Goal: Transaction & Acquisition: Purchase product/service

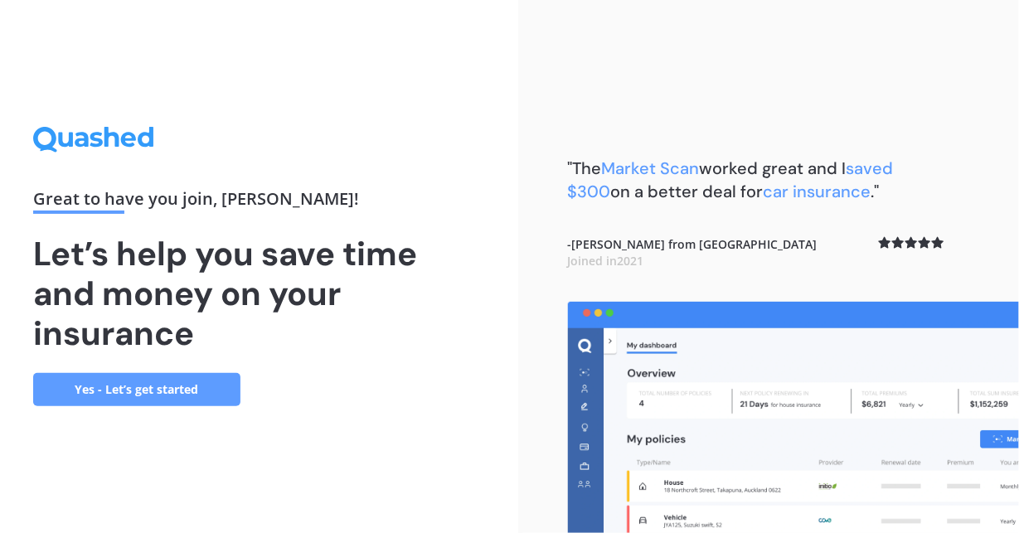
click at [181, 391] on link "Yes - Let’s get started" at bounding box center [136, 389] width 207 height 33
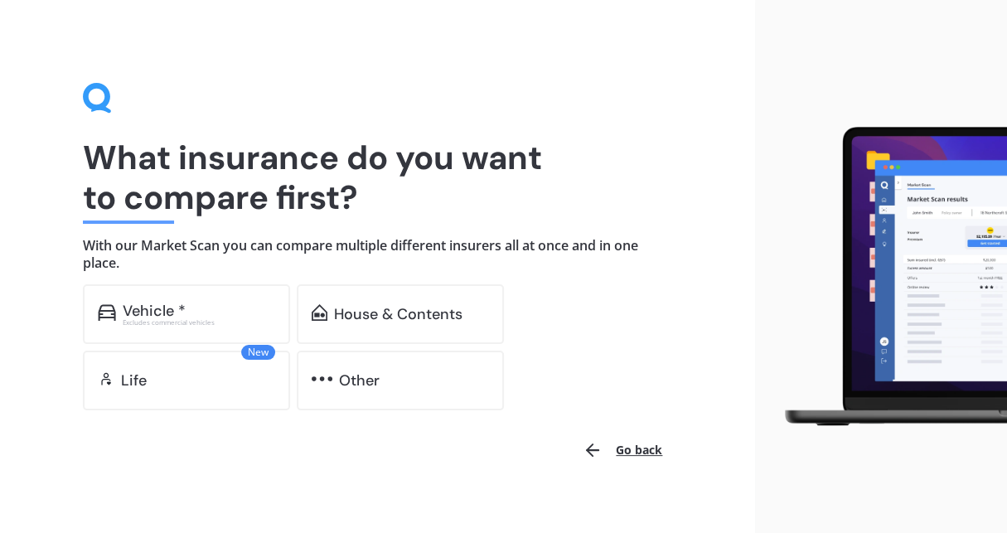
scroll to position [19, 0]
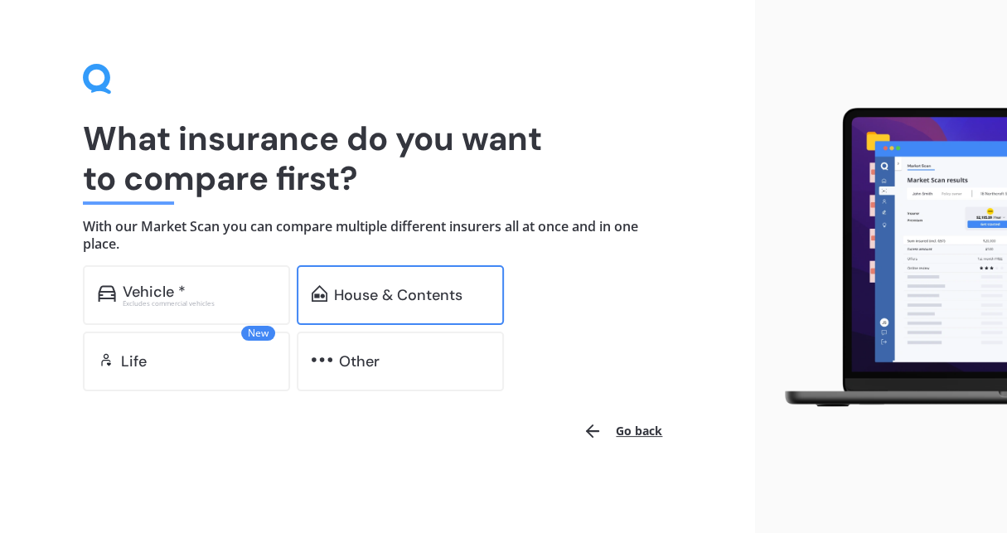
click at [338, 306] on div "House & Contents" at bounding box center [400, 295] width 207 height 60
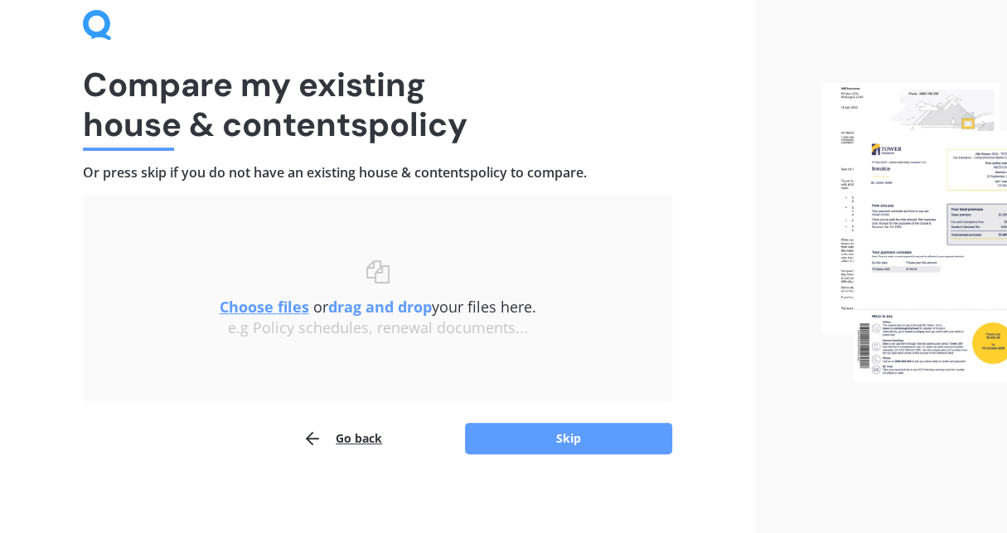
scroll to position [77, 0]
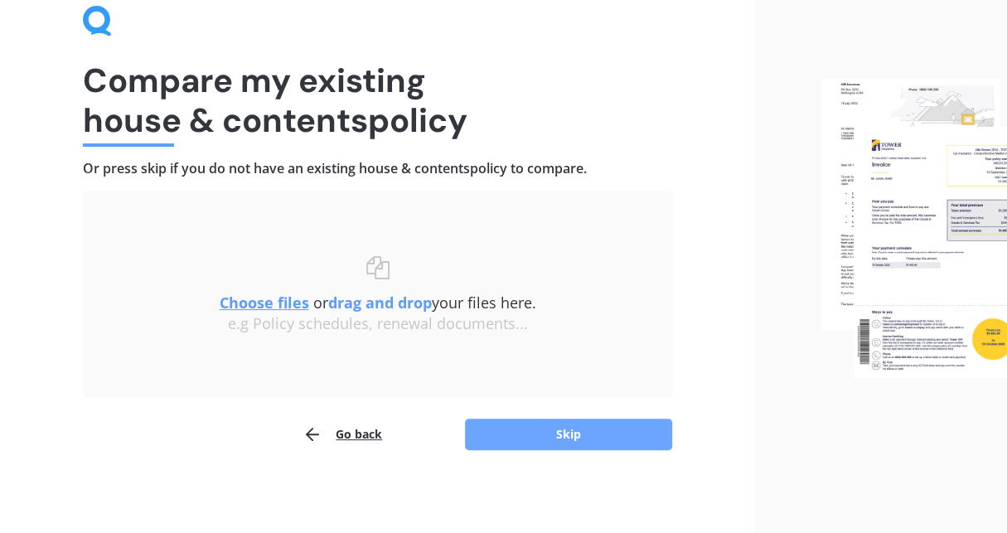
click at [603, 434] on button "Skip" at bounding box center [568, 435] width 207 height 32
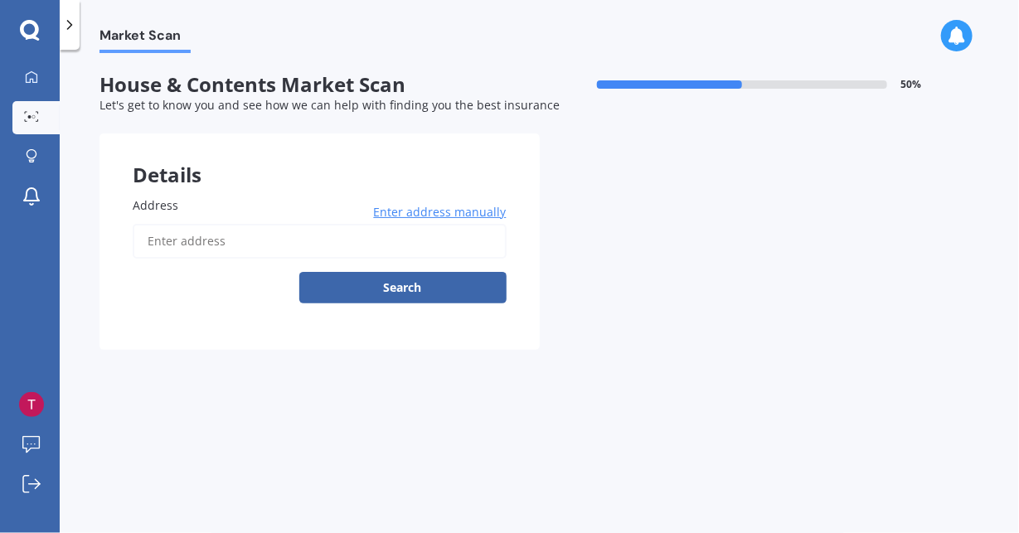
click at [243, 241] on input "Address" at bounding box center [320, 241] width 374 height 35
type input "[STREET_ADDRESS]"
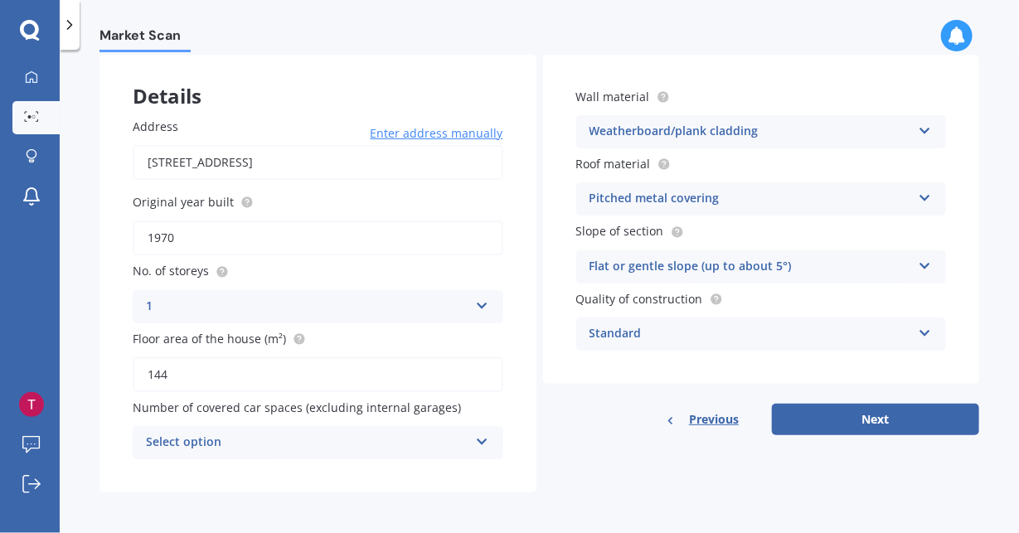
scroll to position [82, 0]
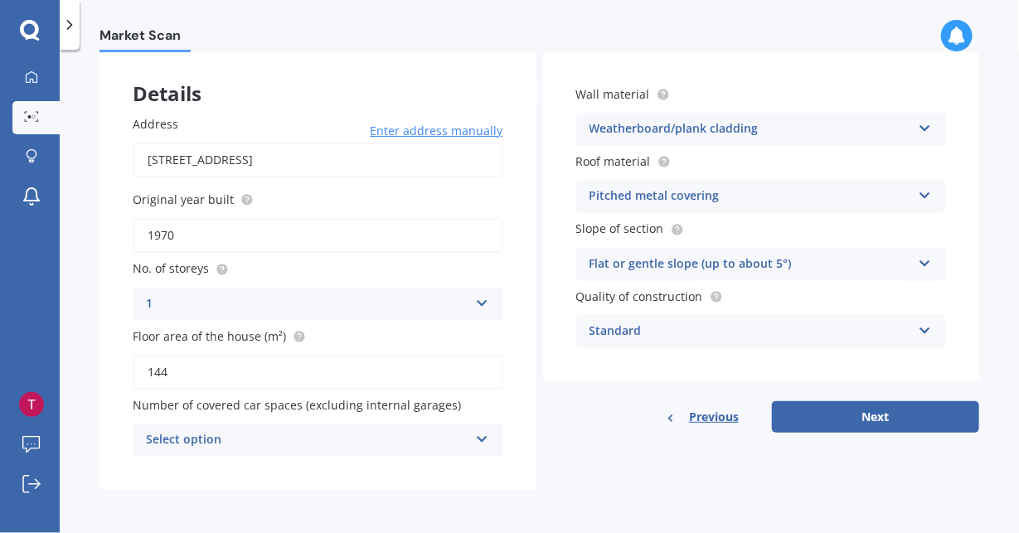
click at [482, 435] on icon at bounding box center [482, 436] width 14 height 12
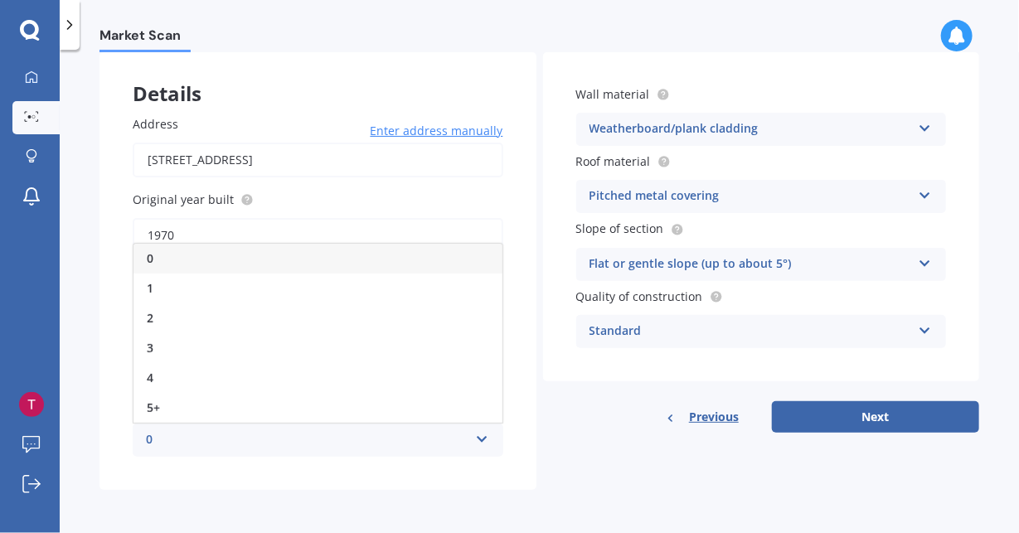
click at [482, 435] on icon at bounding box center [482, 436] width 14 height 12
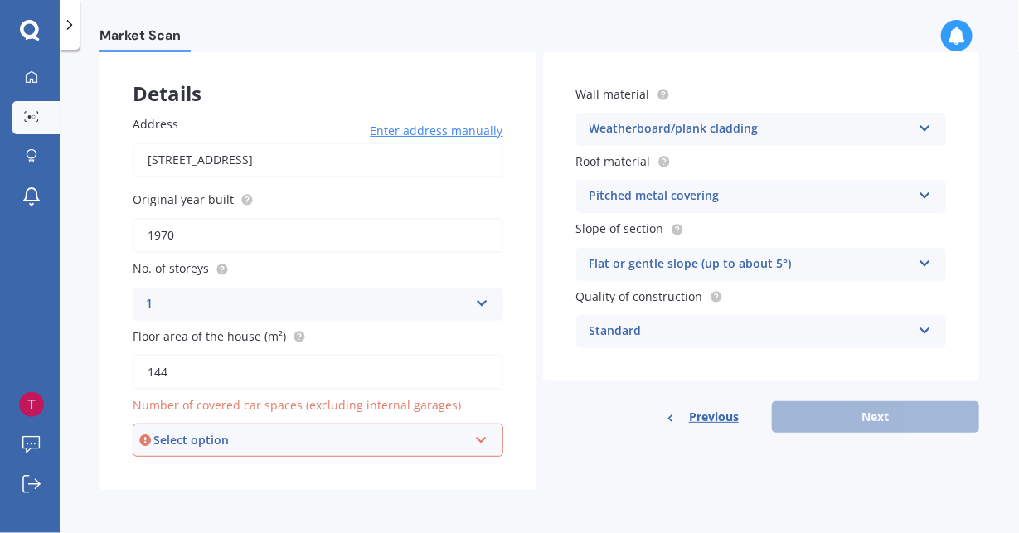
click at [430, 449] on div "Select option" at bounding box center [310, 440] width 314 height 18
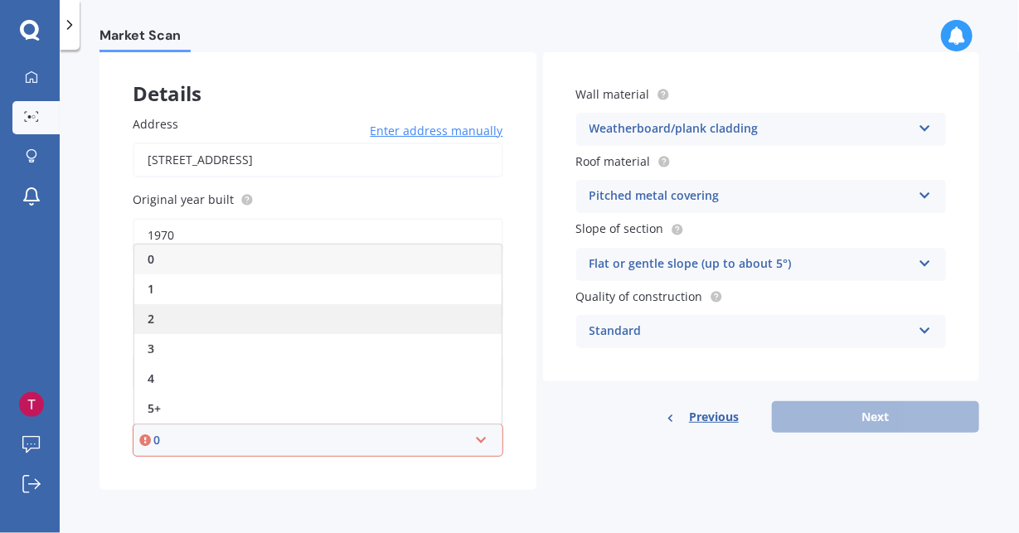
click at [260, 324] on div "2" at bounding box center [317, 319] width 367 height 30
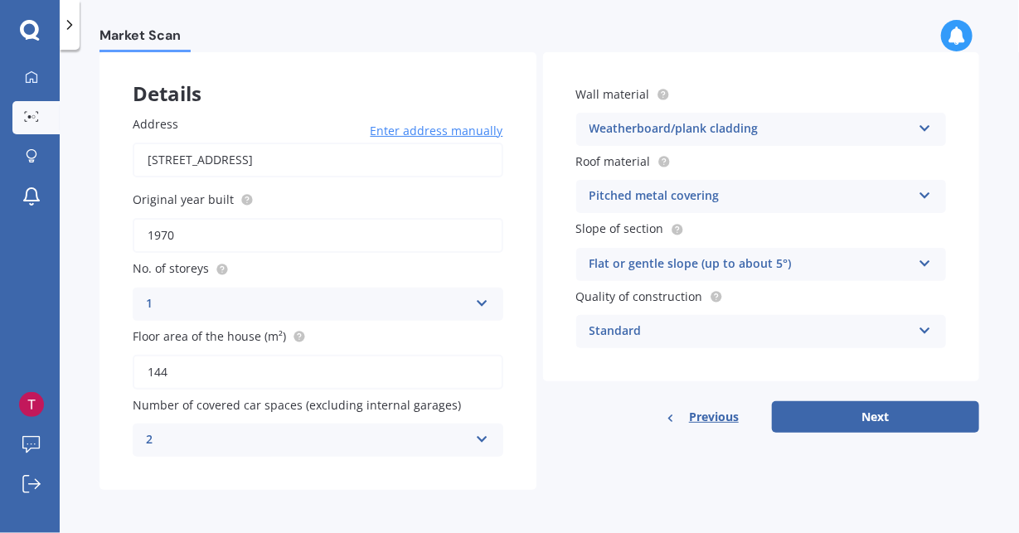
click at [908, 329] on div "Standard Standard High Prestige" at bounding box center [761, 331] width 371 height 33
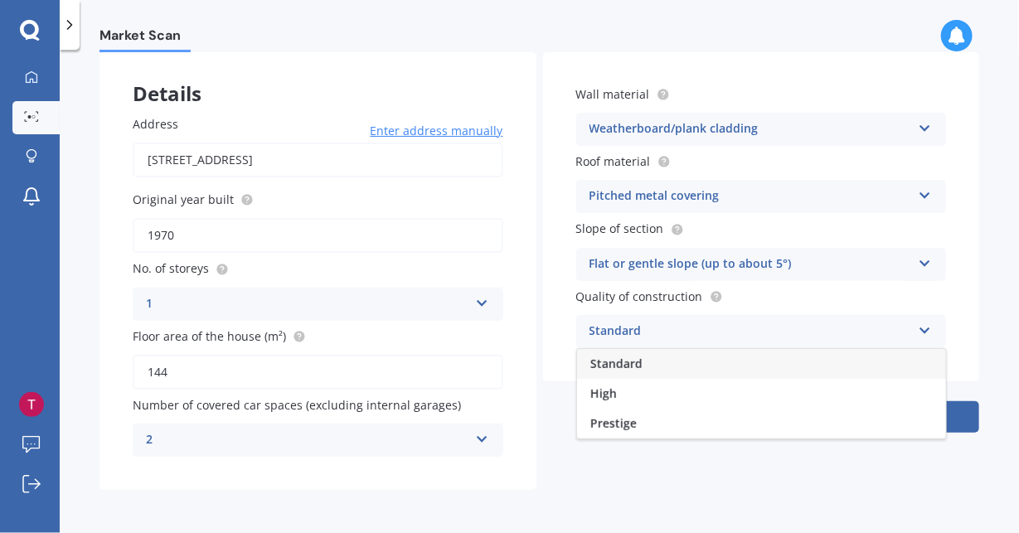
click at [908, 329] on div "Standard Standard High Prestige" at bounding box center [761, 331] width 371 height 33
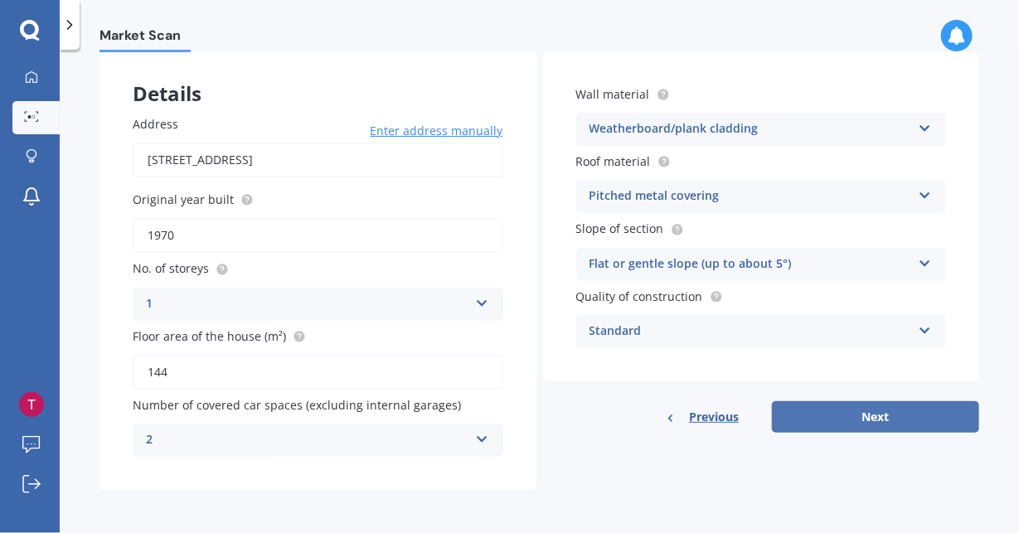
click at [897, 418] on button "Next" at bounding box center [875, 417] width 207 height 32
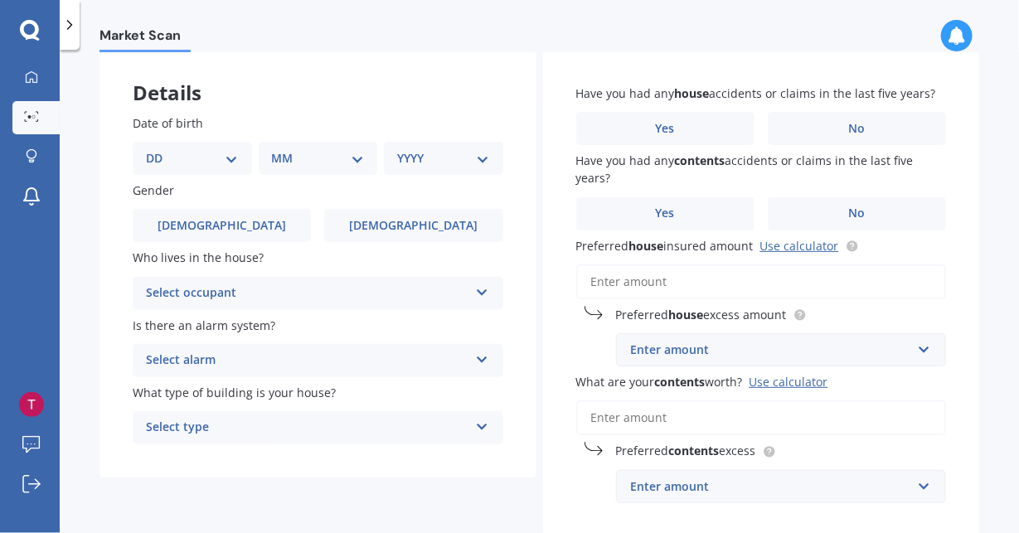
scroll to position [0, 0]
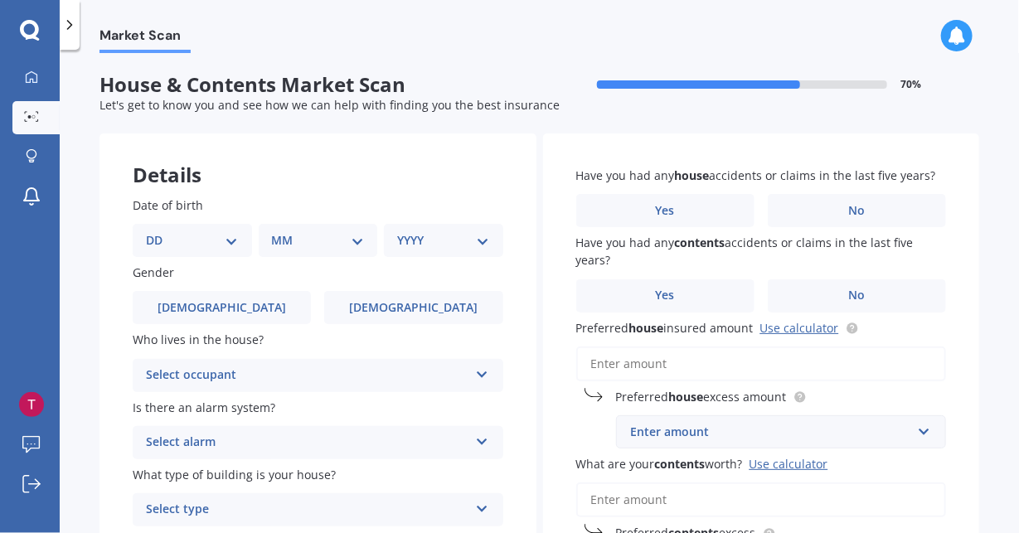
click at [231, 241] on select "DD 01 02 03 04 05 06 07 08 09 10 11 12 13 14 15 16 17 18 19 20 21 22 23 24 25 2…" at bounding box center [192, 240] width 93 height 18
select select "11"
click at [159, 231] on select "DD 01 02 03 04 05 06 07 08 09 10 11 12 13 14 15 16 17 18 19 20 21 22 23 24 25 2…" at bounding box center [192, 240] width 93 height 18
click at [298, 241] on select "MM 01 02 03 04 05 06 07 08 09 10 11 12" at bounding box center [322, 240] width 86 height 18
select select "12"
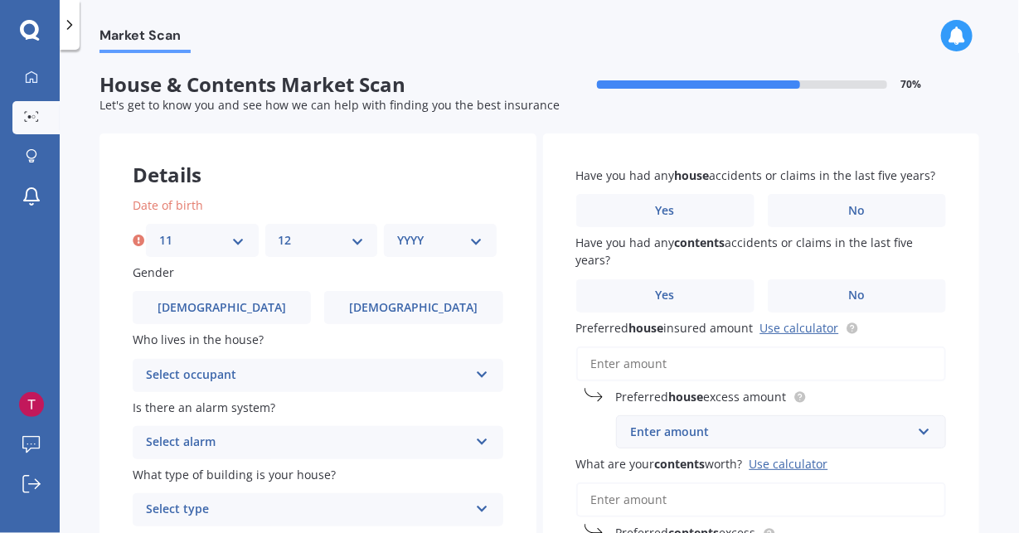
click at [279, 231] on select "MM 01 02 03 04 05 06 07 08 09 10 11 12" at bounding box center [322, 240] width 86 height 18
click at [439, 246] on select "YYYY 2009 2008 2007 2006 2005 2004 2003 2002 2001 2000 1999 1998 1997 1996 1995…" at bounding box center [440, 240] width 86 height 18
select select "1975"
click at [397, 231] on select "YYYY 2009 2008 2007 2006 2005 2004 2003 2002 2001 2000 1999 1998 1997 1996 1995…" at bounding box center [440, 240] width 86 height 18
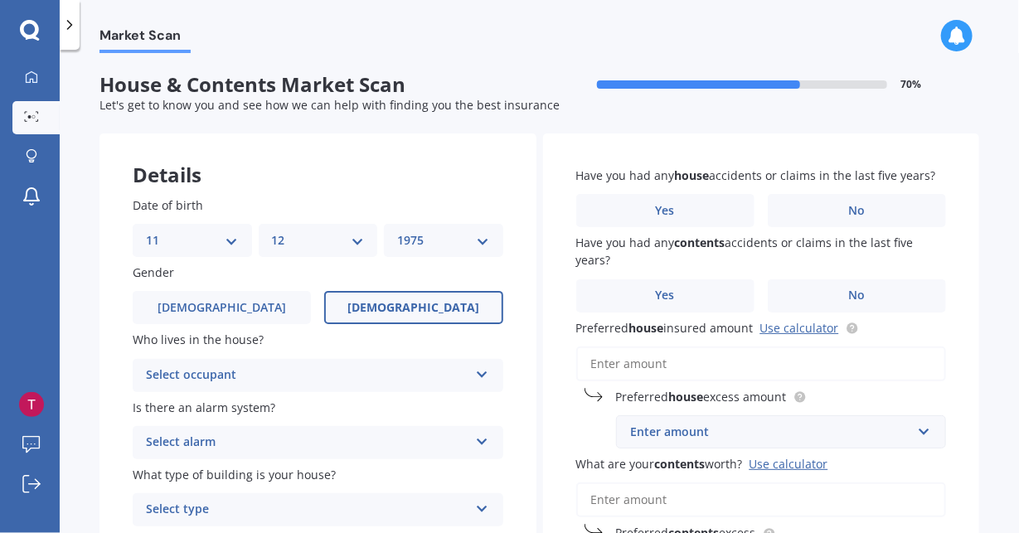
click at [372, 311] on label "[DEMOGRAPHIC_DATA]" at bounding box center [413, 307] width 178 height 33
click at [0, 0] on input "[DEMOGRAPHIC_DATA]" at bounding box center [0, 0] width 0 height 0
click at [410, 383] on div "Select occupant" at bounding box center [307, 376] width 323 height 20
click at [402, 409] on div "Owner" at bounding box center [317, 408] width 369 height 30
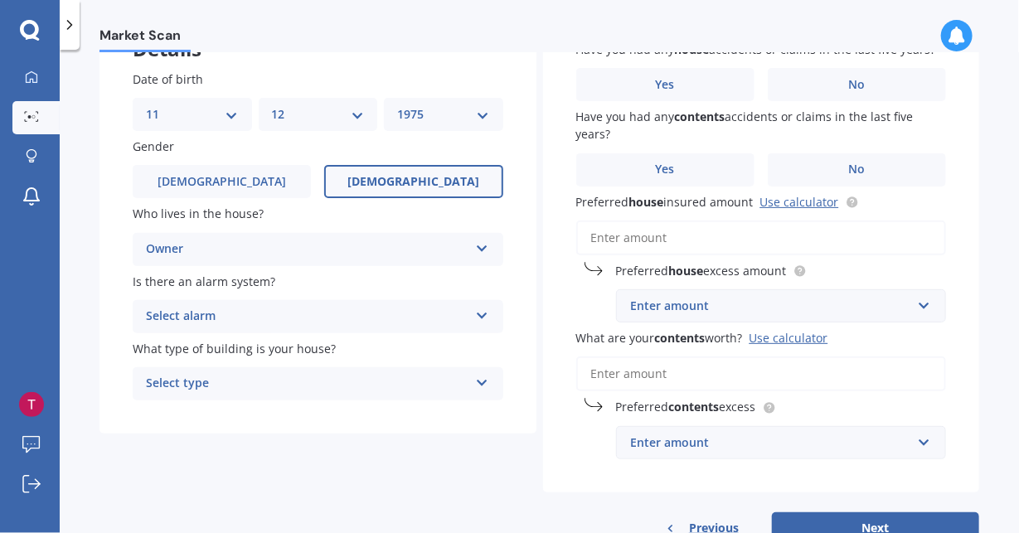
scroll to position [138, 0]
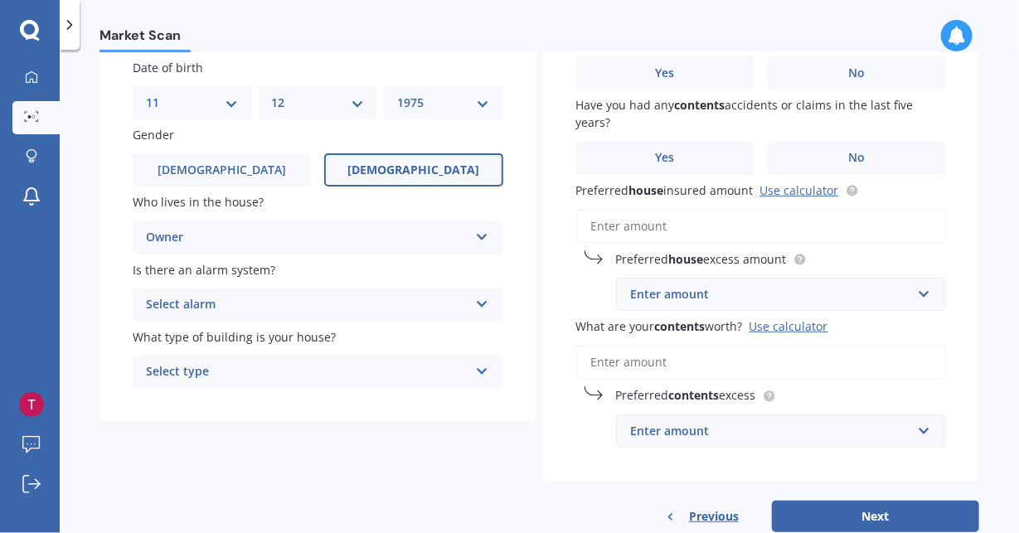
click at [426, 311] on div "Select alarm" at bounding box center [307, 305] width 323 height 20
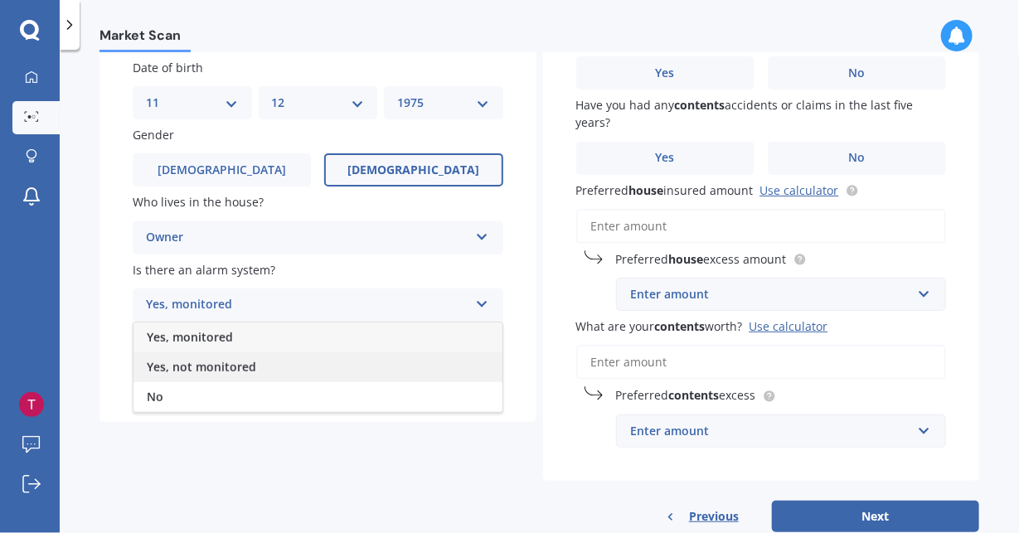
click at [406, 365] on div "Yes, not monitored" at bounding box center [317, 367] width 369 height 30
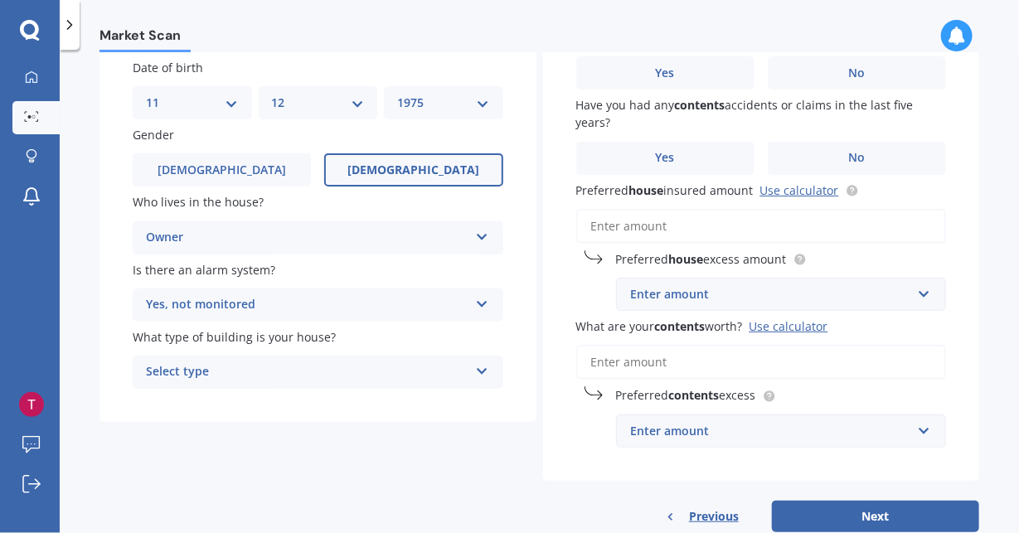
click at [406, 365] on div "Select type" at bounding box center [307, 372] width 323 height 20
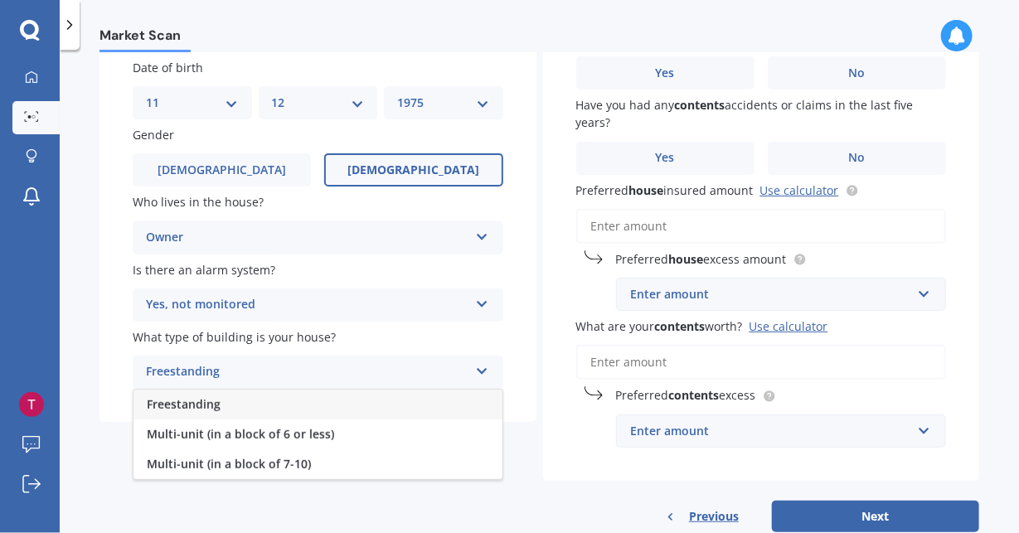
click at [386, 405] on div "Freestanding" at bounding box center [317, 405] width 369 height 30
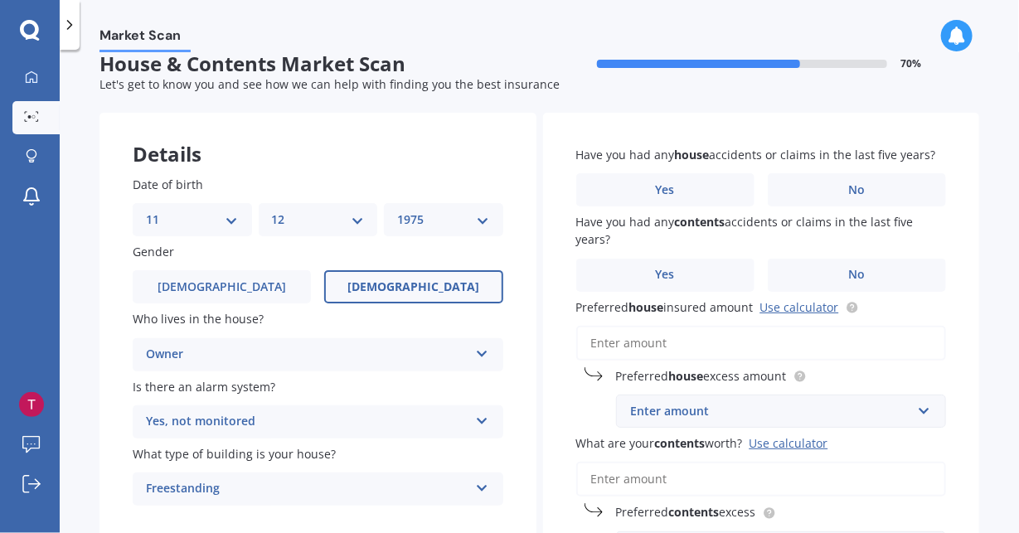
scroll to position [5, 0]
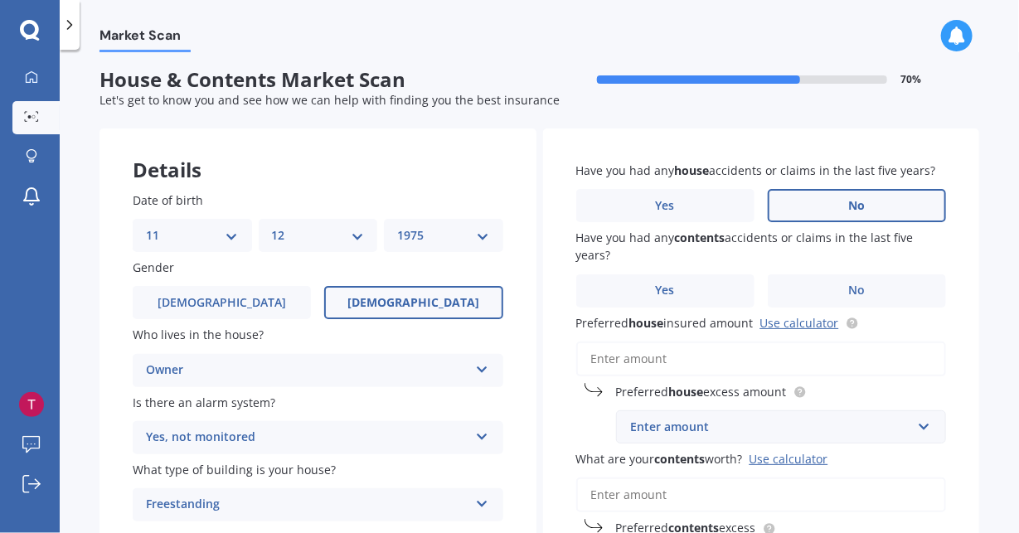
click at [878, 207] on label "No" at bounding box center [857, 205] width 178 height 33
click at [0, 0] on input "No" at bounding box center [0, 0] width 0 height 0
click at [868, 294] on label "No" at bounding box center [857, 290] width 178 height 33
click at [0, 0] on input "No" at bounding box center [0, 0] width 0 height 0
click at [809, 324] on link "Use calculator" at bounding box center [799, 323] width 79 height 16
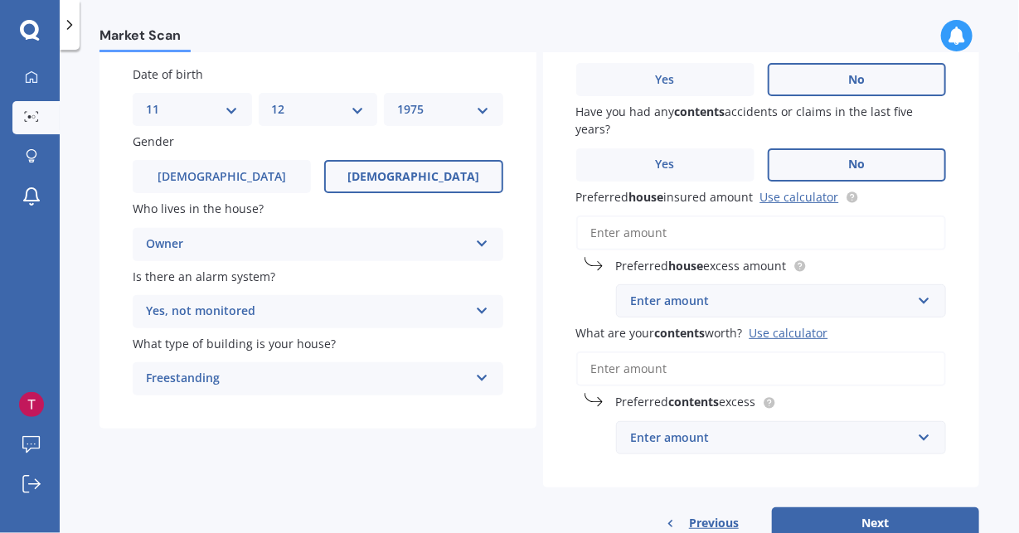
scroll to position [137, 0]
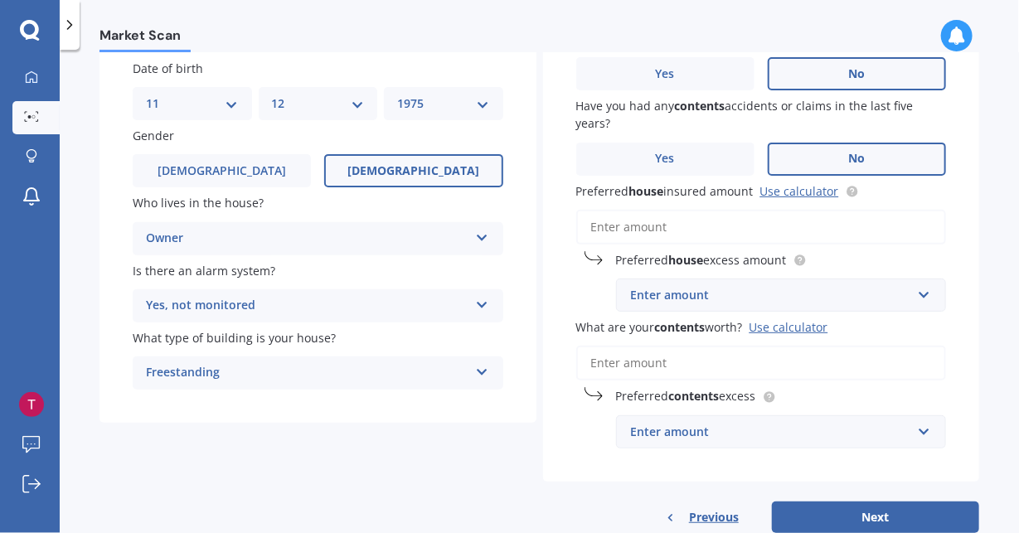
click at [735, 218] on input "Preferred house insured amount Use calculator" at bounding box center [761, 227] width 371 height 35
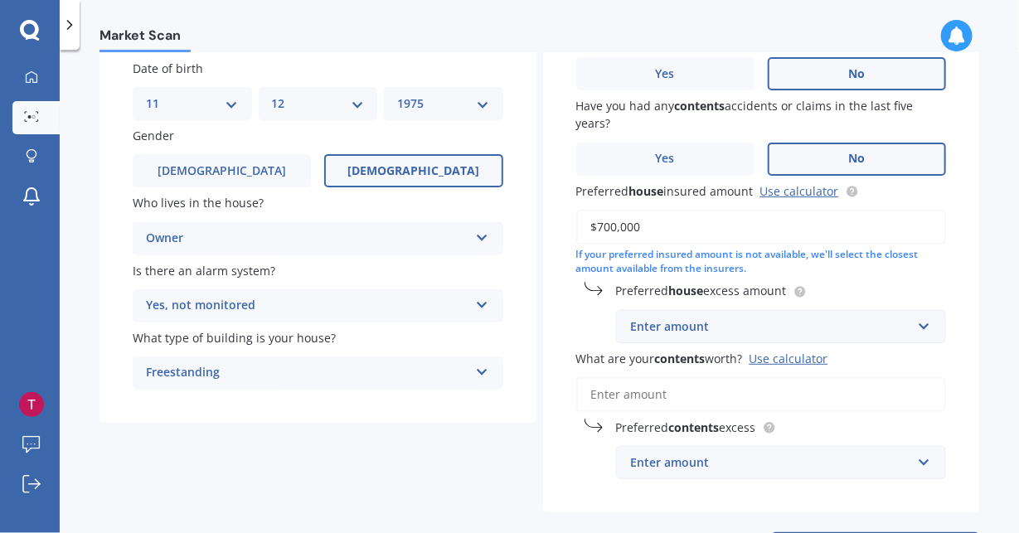
type input "$700,000"
click at [683, 326] on div "Enter amount" at bounding box center [771, 327] width 281 height 18
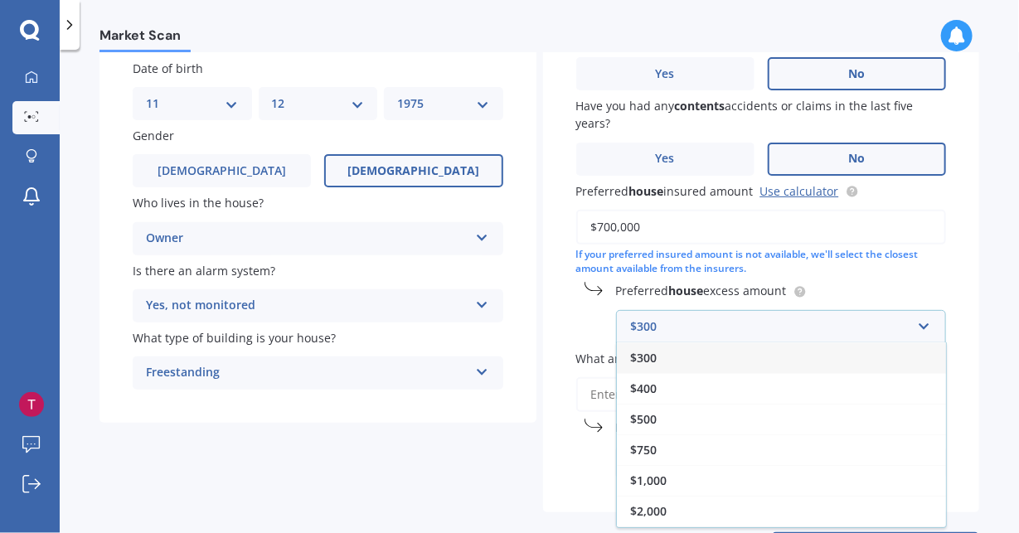
click at [660, 356] on div "$300" at bounding box center [781, 357] width 329 height 31
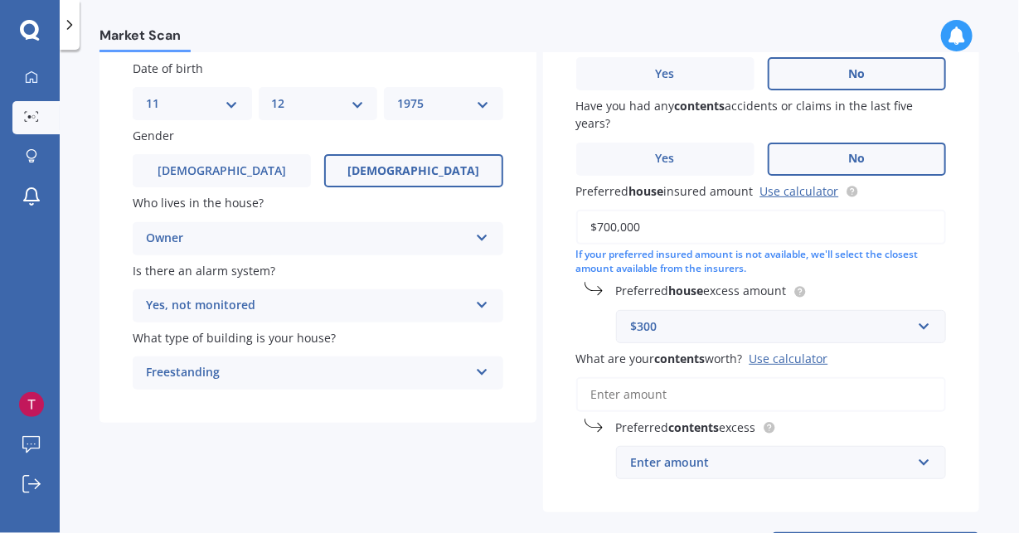
click at [653, 395] on input "What are your contents worth? Use calculator" at bounding box center [761, 394] width 371 height 35
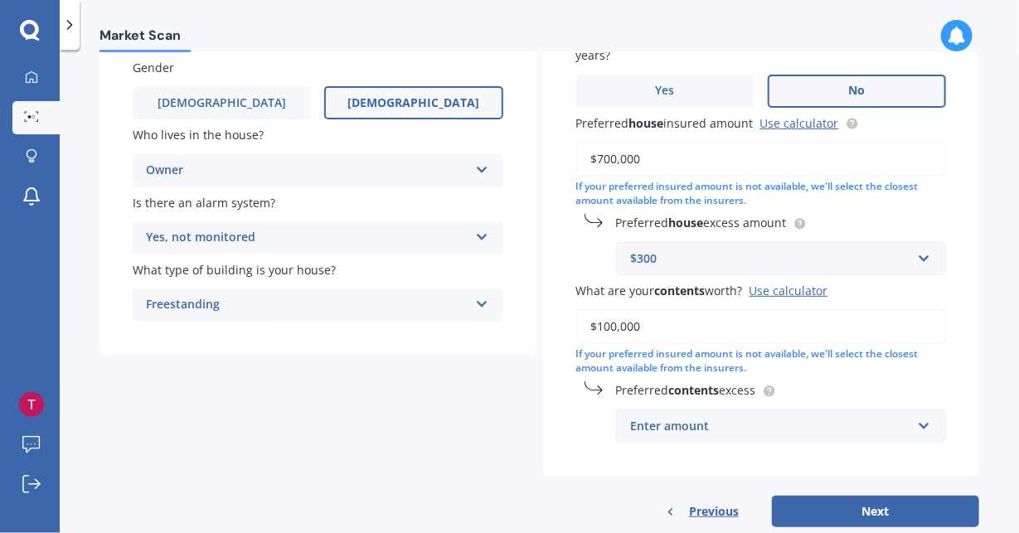
scroll to position [206, 0]
type input "$100,000"
click at [816, 286] on div "Use calculator" at bounding box center [789, 290] width 79 height 16
click at [816, 308] on input "$100,000" at bounding box center [761, 325] width 371 height 35
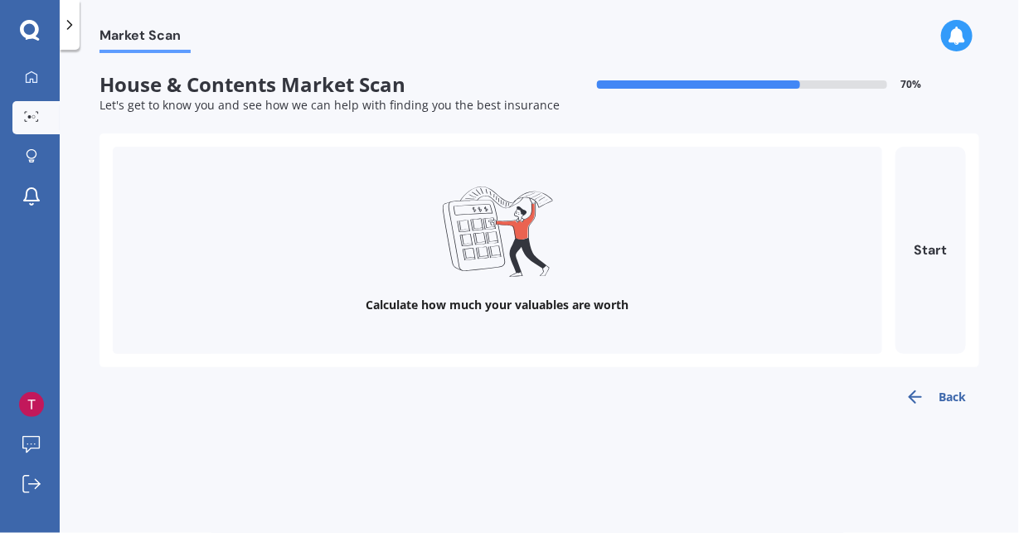
click at [816, 286] on div "Calculate how much your valuables are worth" at bounding box center [497, 250] width 769 height 207
click at [950, 267] on button "Start" at bounding box center [931, 250] width 70 height 207
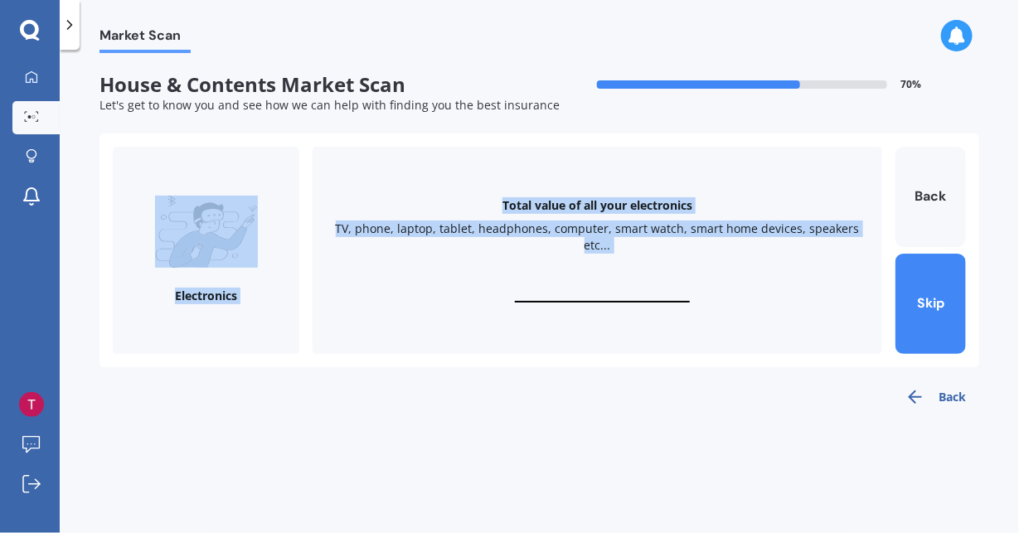
click at [581, 283] on div "Total value of all your electronics TV, phone, laptop, tablet, headphones, comp…" at bounding box center [598, 250] width 570 height 207
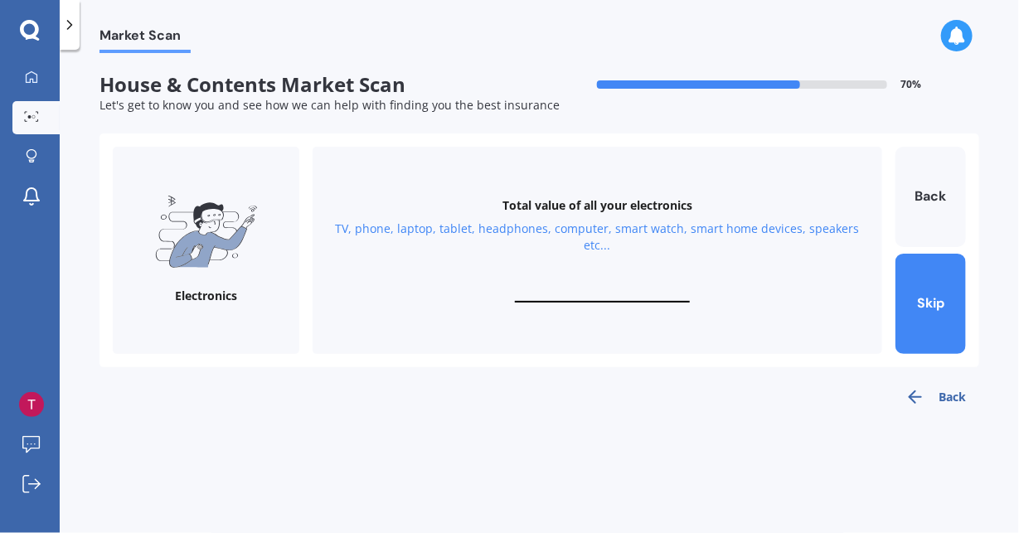
click at [514, 224] on div "TV, phone, laptop, tablet, headphones, computer, smart watch, smart home device…" at bounding box center [597, 237] width 530 height 33
click at [563, 311] on div "Total value of all your electronics TV, phone, laptop, tablet, headphones, comp…" at bounding box center [598, 250] width 570 height 207
click at [565, 292] on input "text" at bounding box center [602, 295] width 175 height 16
type input "$6,000"
click at [942, 292] on button "Next" at bounding box center [931, 304] width 70 height 100
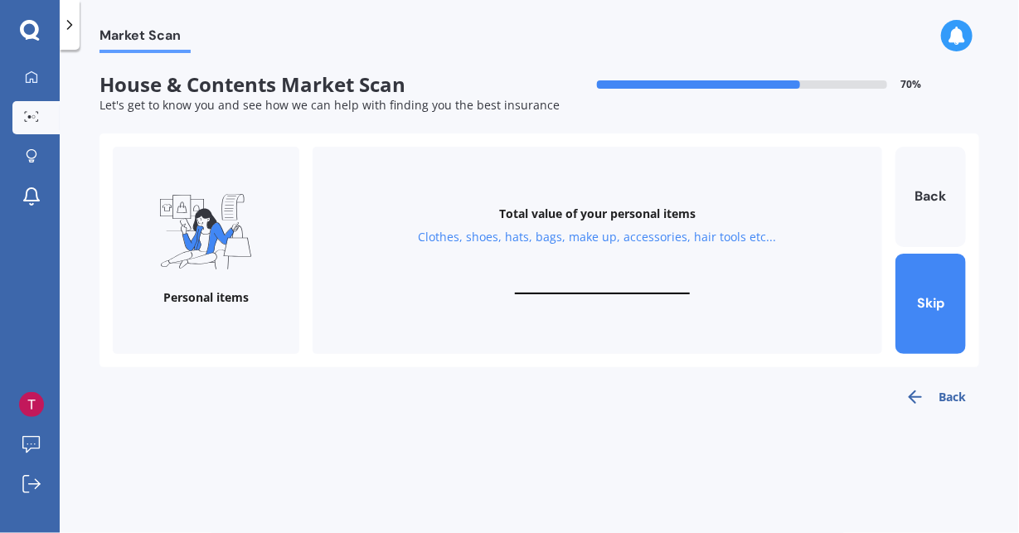
click at [633, 279] on input "text" at bounding box center [602, 287] width 175 height 16
type input "$5,000"
click at [920, 293] on button "Next" at bounding box center [931, 304] width 70 height 100
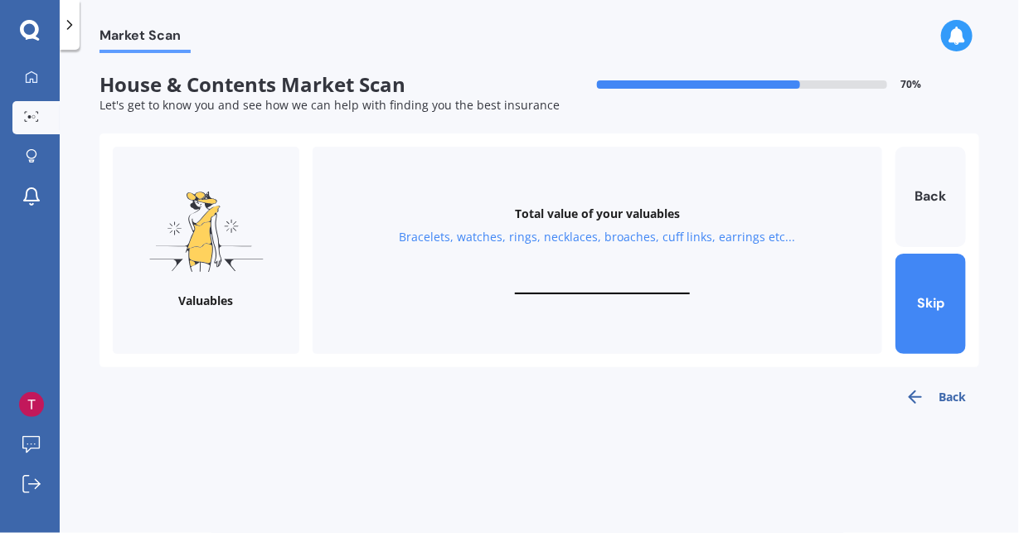
click at [625, 284] on input "text" at bounding box center [602, 287] width 175 height 16
type input "$5,000"
click at [945, 303] on button "Next" at bounding box center [931, 304] width 70 height 100
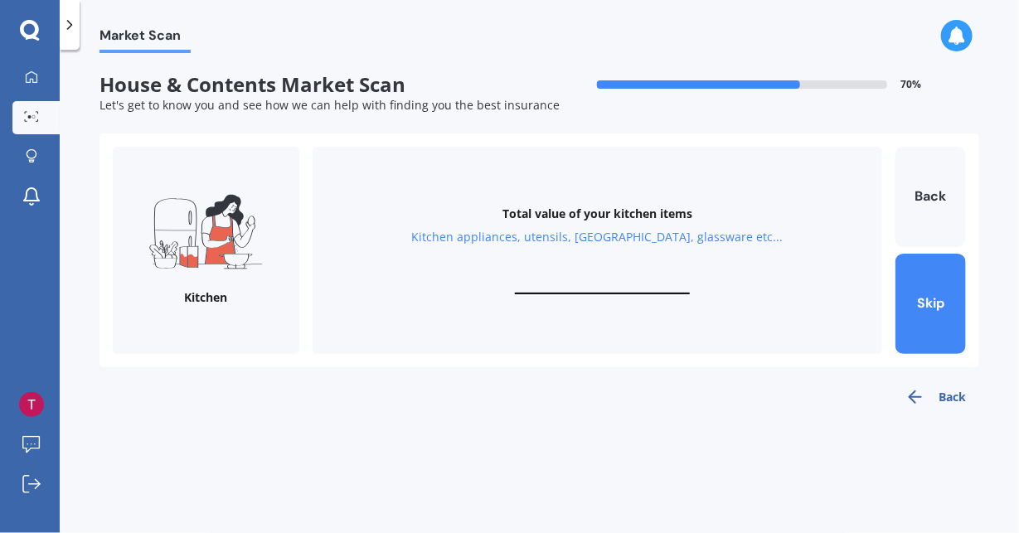
click at [634, 283] on input "text" at bounding box center [602, 287] width 175 height 16
type input "$5,000"
click at [948, 302] on button "Next" at bounding box center [931, 304] width 70 height 100
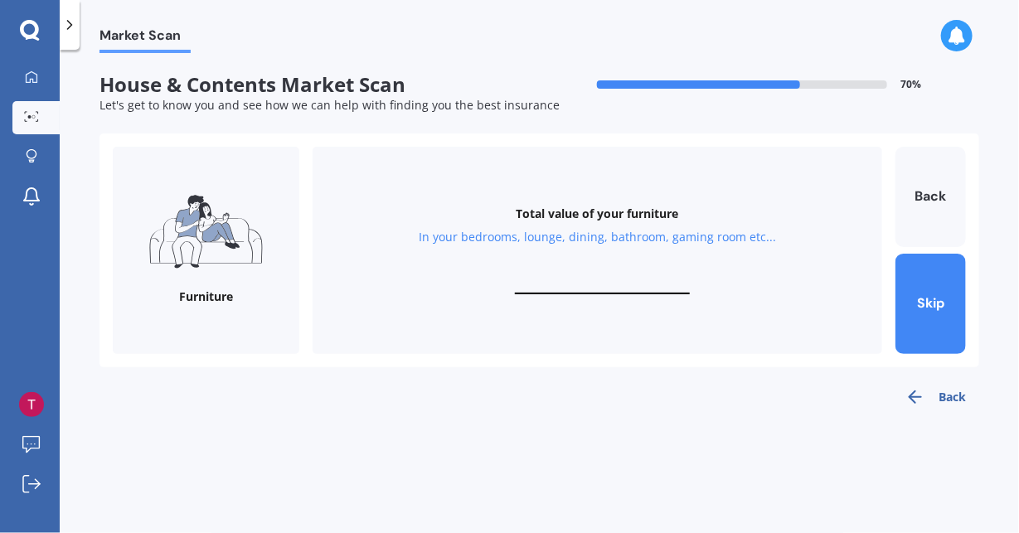
click at [633, 284] on input "text" at bounding box center [602, 287] width 175 height 16
type input "$30,000"
click at [928, 294] on button "Next" at bounding box center [931, 304] width 70 height 100
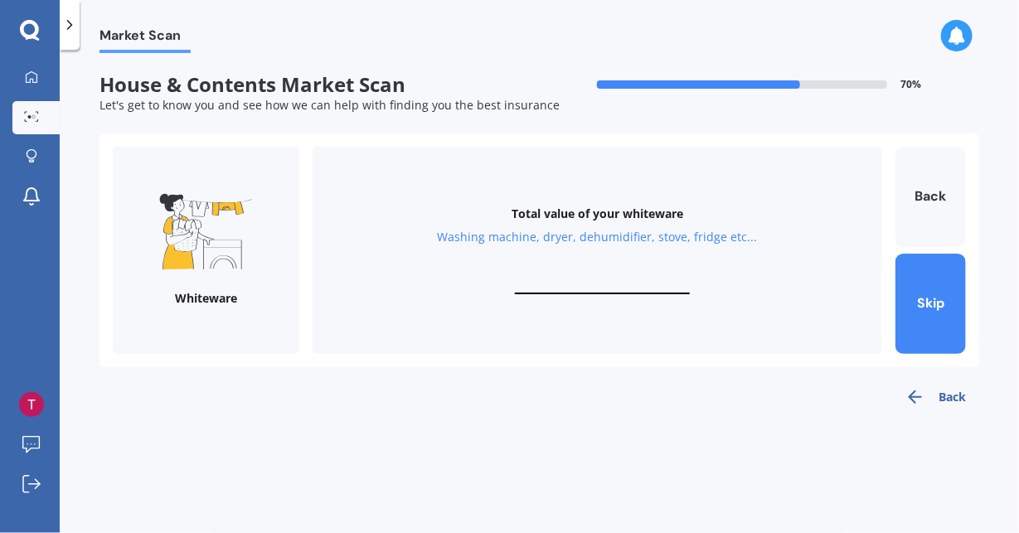
click at [608, 279] on input "text" at bounding box center [602, 287] width 175 height 16
type input "$20,000"
click at [943, 295] on button "Next" at bounding box center [931, 304] width 70 height 100
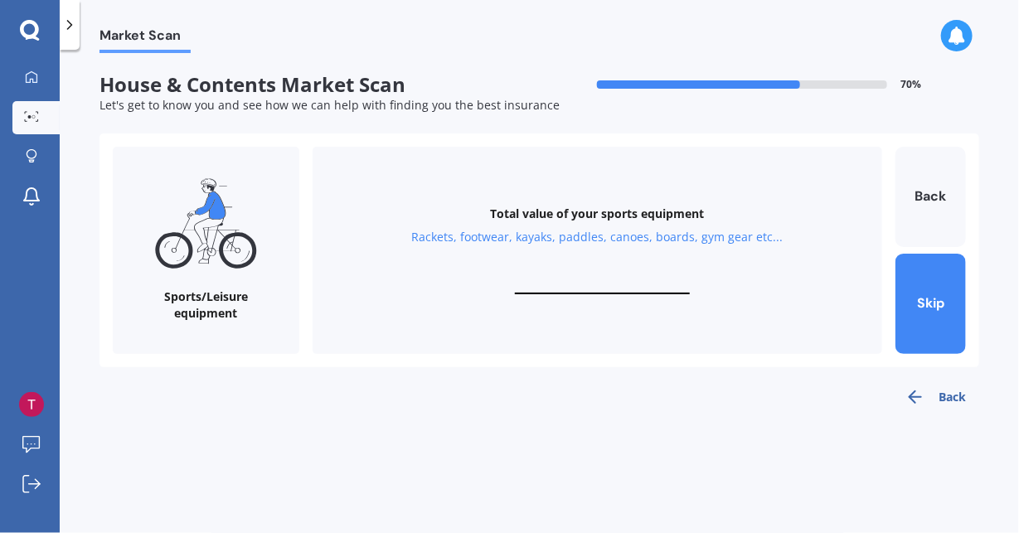
click at [598, 278] on div "Total value of your sports equipment Rackets, footwear, kayaks, paddles, canoes…" at bounding box center [598, 250] width 570 height 207
click at [598, 283] on input "text" at bounding box center [602, 287] width 175 height 16
type input "$2,000"
click at [711, 300] on div "Total value of your sports equipment Rackets, footwear, kayaks, paddles, canoes…" at bounding box center [598, 250] width 570 height 207
click at [923, 304] on button "Next" at bounding box center [931, 304] width 70 height 100
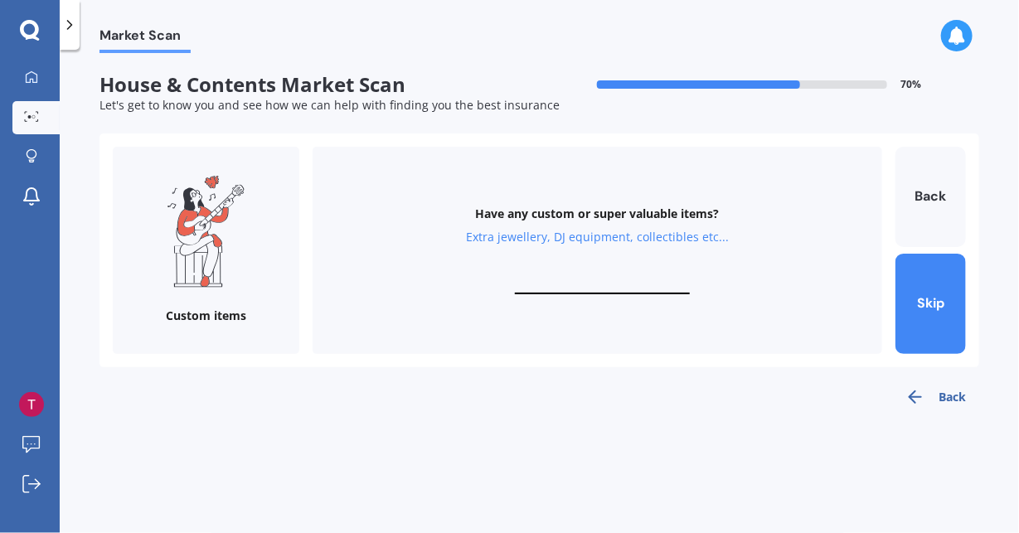
click at [604, 282] on input "text" at bounding box center [602, 287] width 175 height 16
type input "$20,000"
click at [944, 298] on button "Finish" at bounding box center [931, 304] width 70 height 100
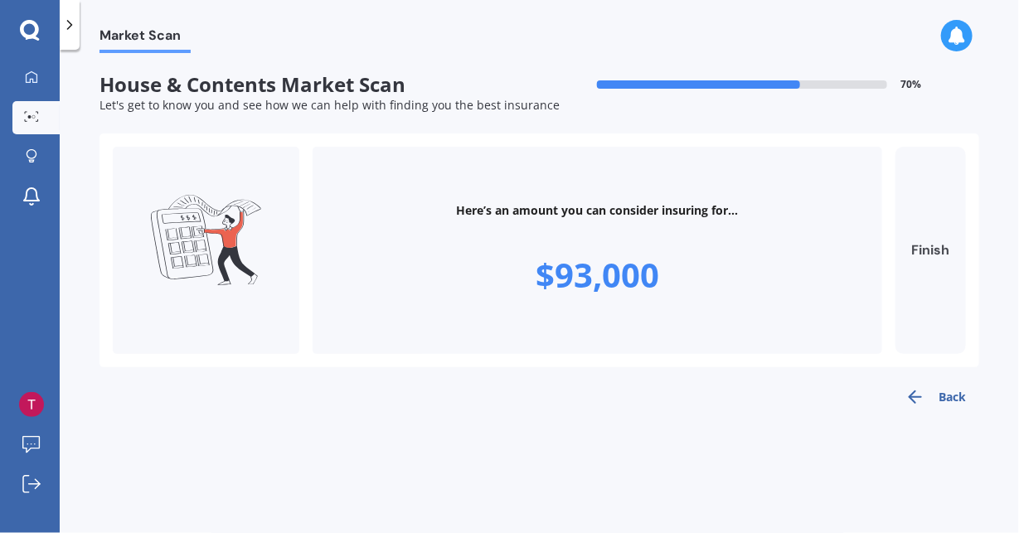
click at [939, 254] on button "Finish" at bounding box center [931, 250] width 70 height 207
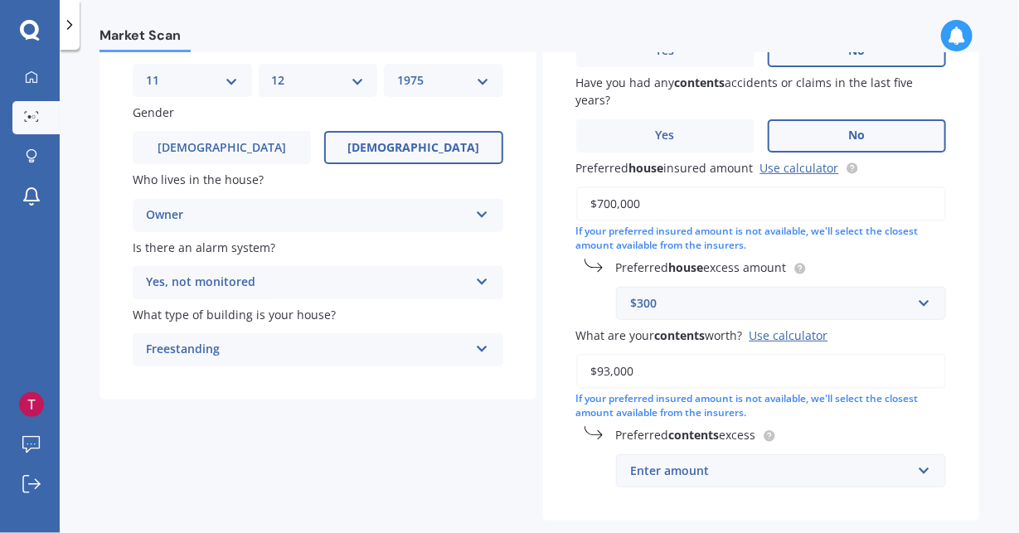
scroll to position [161, 0]
click at [605, 373] on input "$93,000" at bounding box center [761, 370] width 371 height 35
type input "$100,000"
click at [813, 478] on div "Enter amount" at bounding box center [771, 470] width 281 height 18
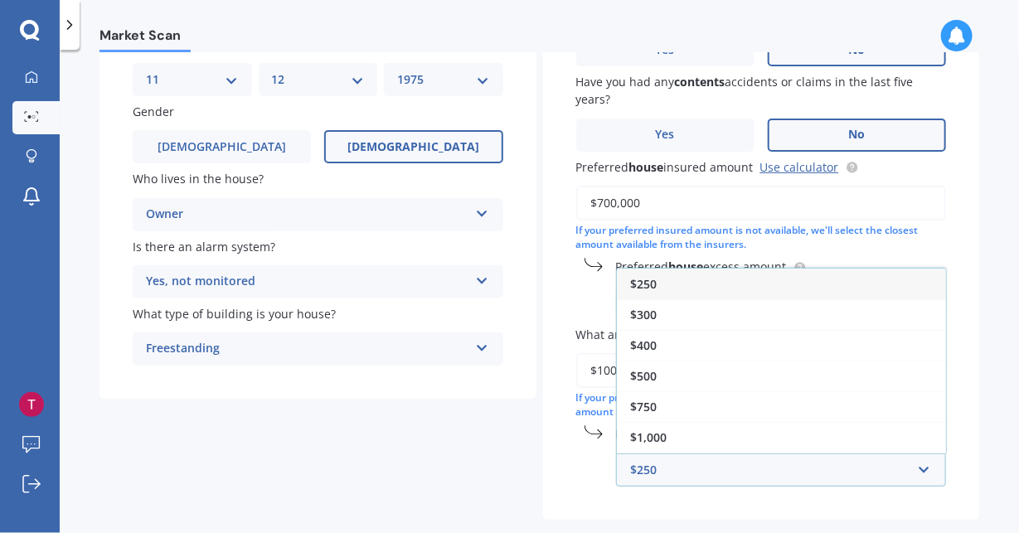
click at [652, 285] on div "$250" at bounding box center [781, 284] width 329 height 31
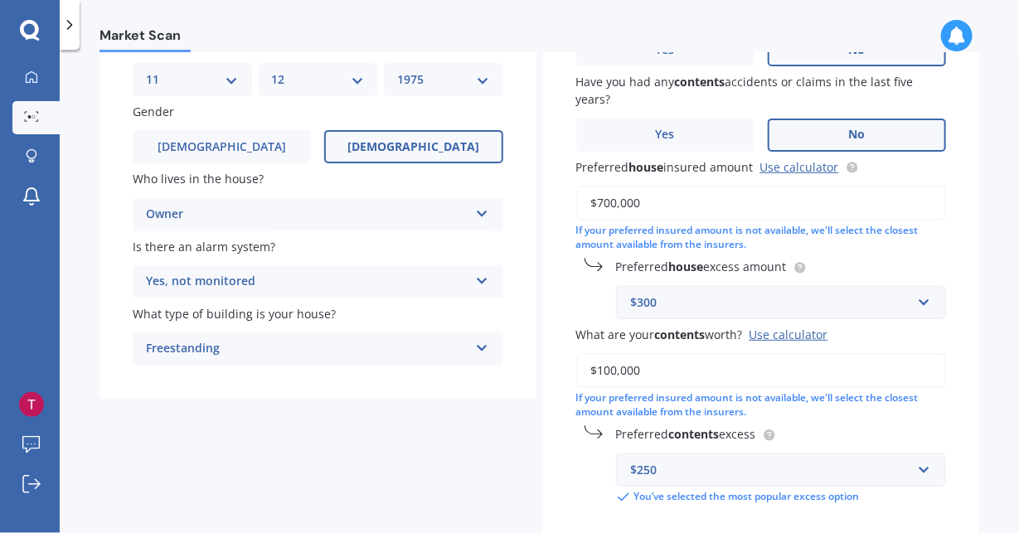
scroll to position [262, 0]
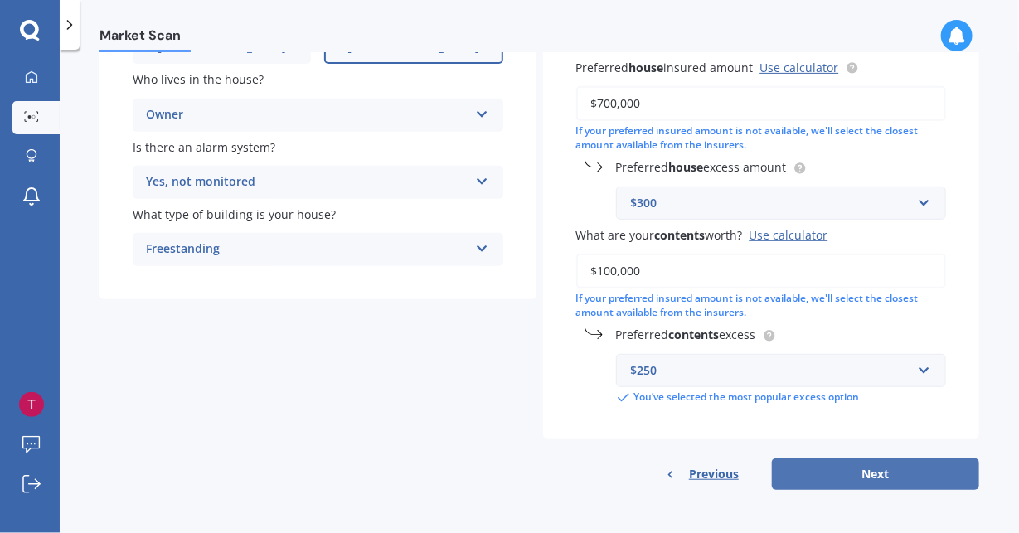
click at [891, 478] on button "Next" at bounding box center [875, 475] width 207 height 32
select select "11"
select select "12"
select select "1975"
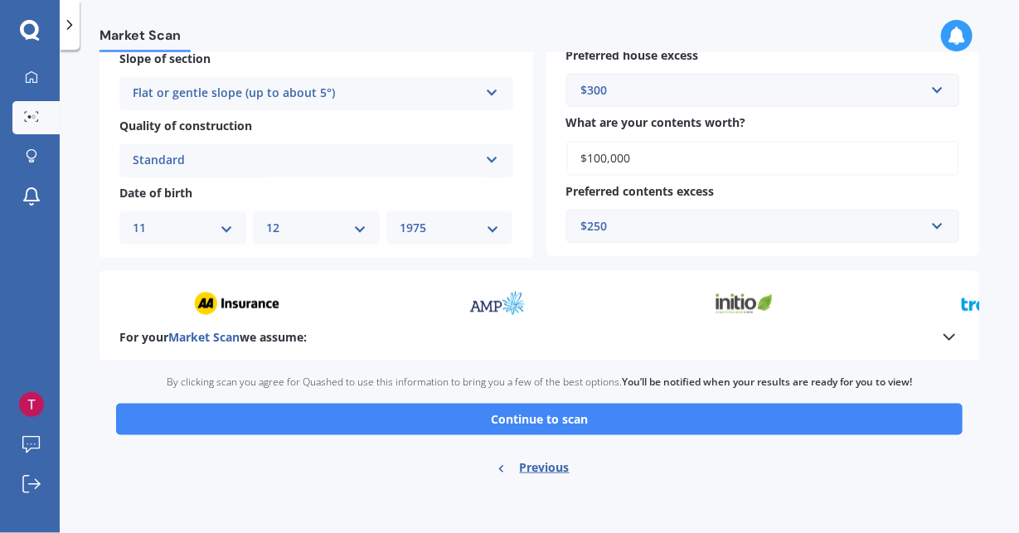
scroll to position [577, 0]
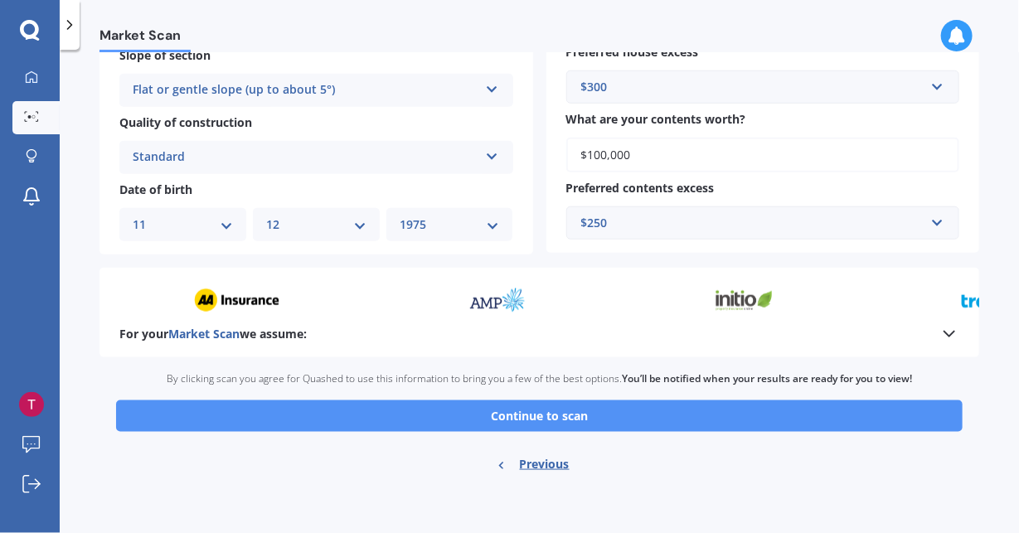
click at [791, 431] on button "Continue to scan" at bounding box center [539, 416] width 847 height 32
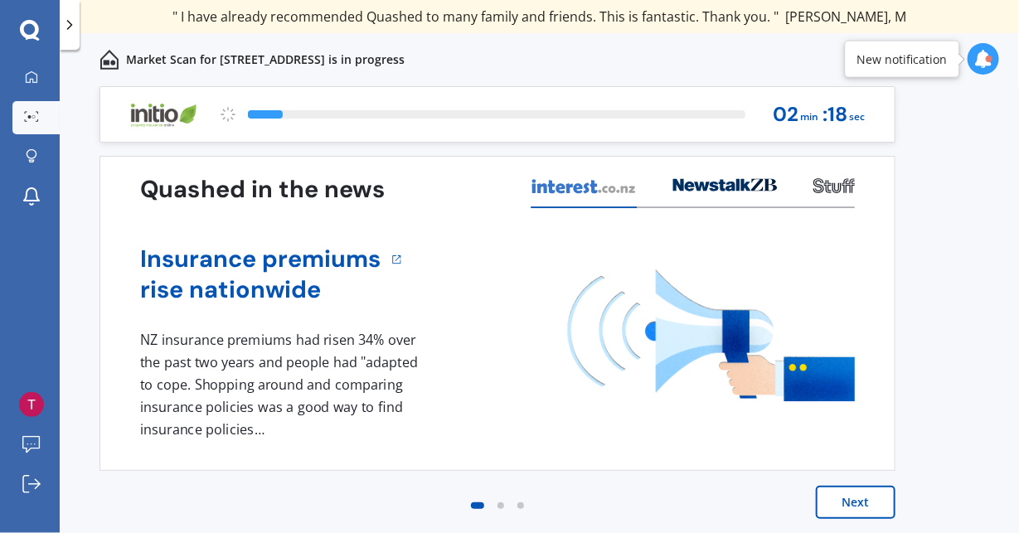
click at [876, 509] on button "Next" at bounding box center [856, 502] width 80 height 33
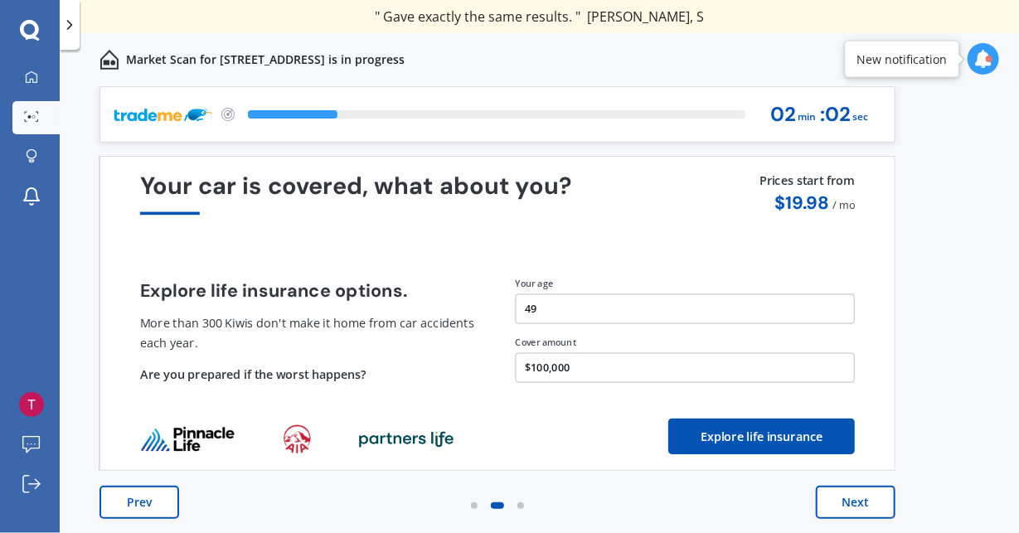
click at [876, 509] on button "Next" at bounding box center [856, 502] width 80 height 33
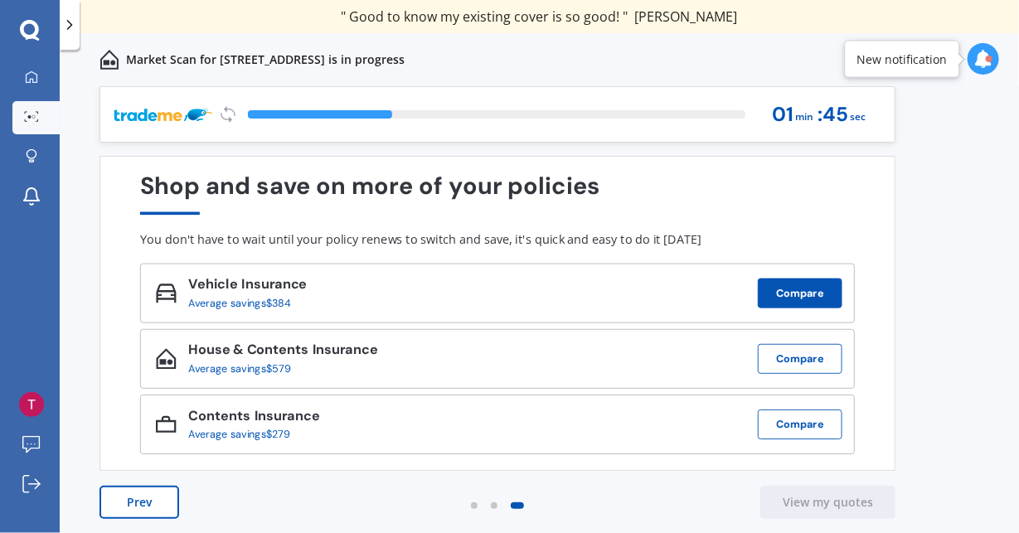
click at [789, 299] on button "Compare" at bounding box center [800, 294] width 85 height 30
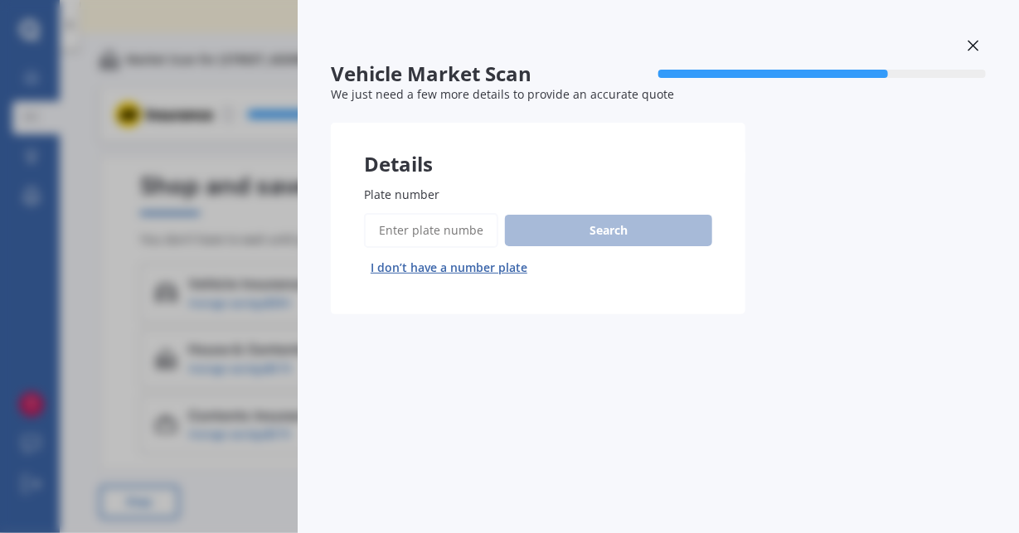
click at [424, 236] on input "Plate number" at bounding box center [431, 230] width 134 height 35
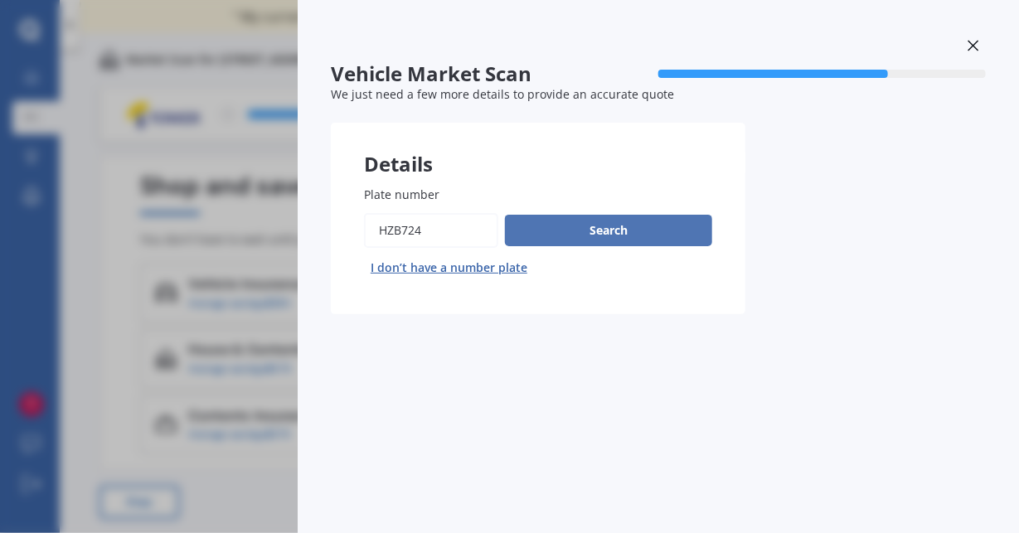
type input "HZB724"
click at [622, 228] on button "Search" at bounding box center [608, 231] width 207 height 32
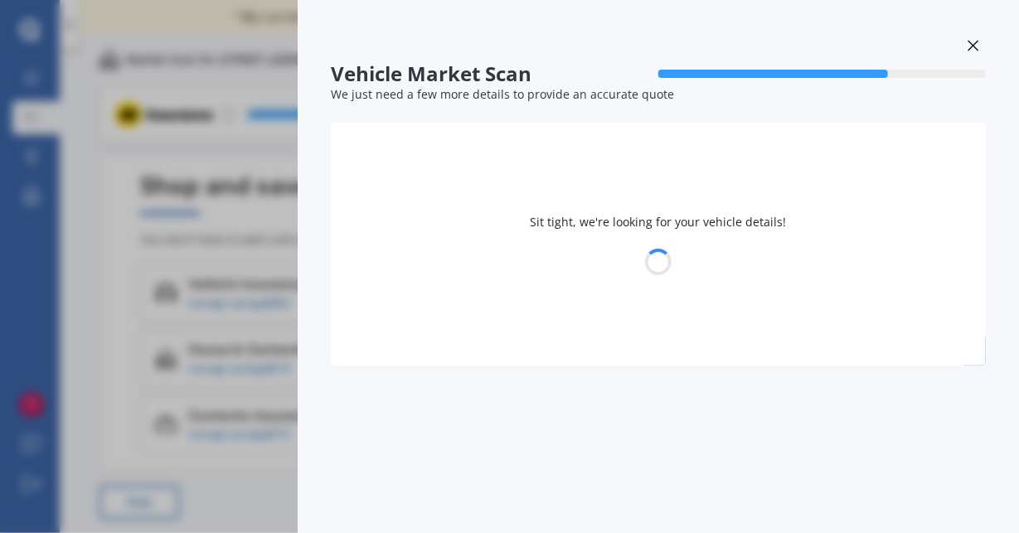
select select "NISSAN"
select select "DUALIS"
select select "11"
select select "12"
select select "1975"
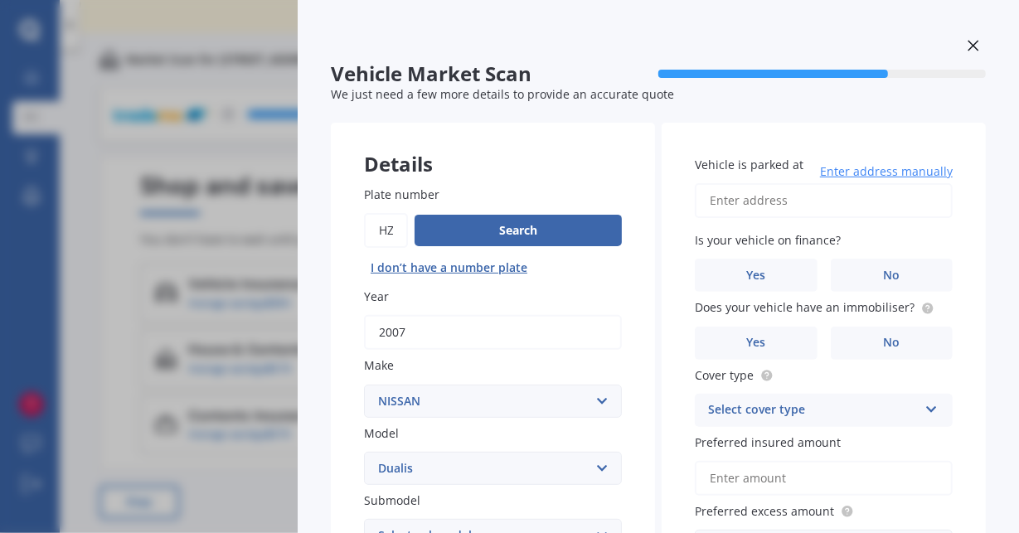
click at [846, 204] on input "Vehicle is parked at" at bounding box center [824, 200] width 258 height 35
type input "[STREET_ADDRESS]"
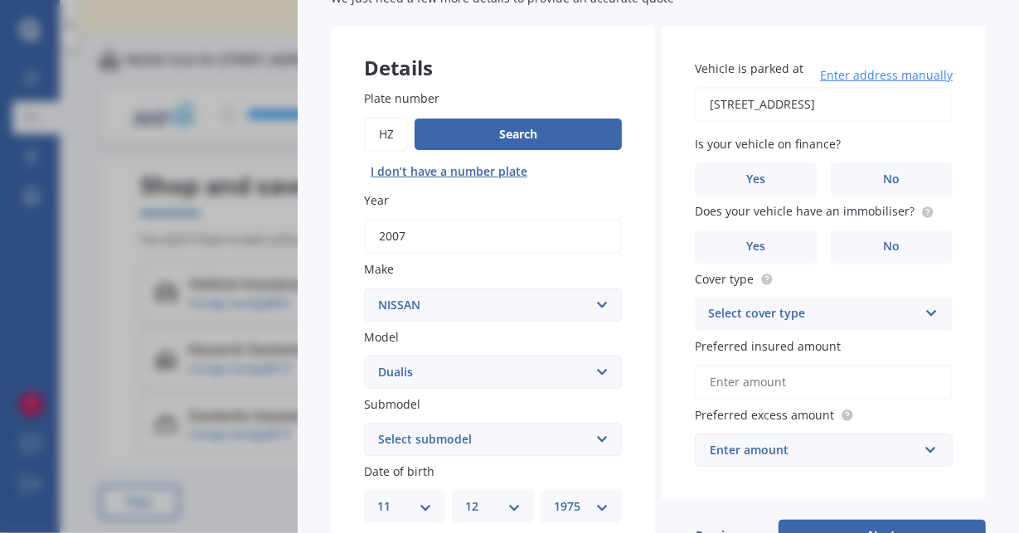
scroll to position [103, 0]
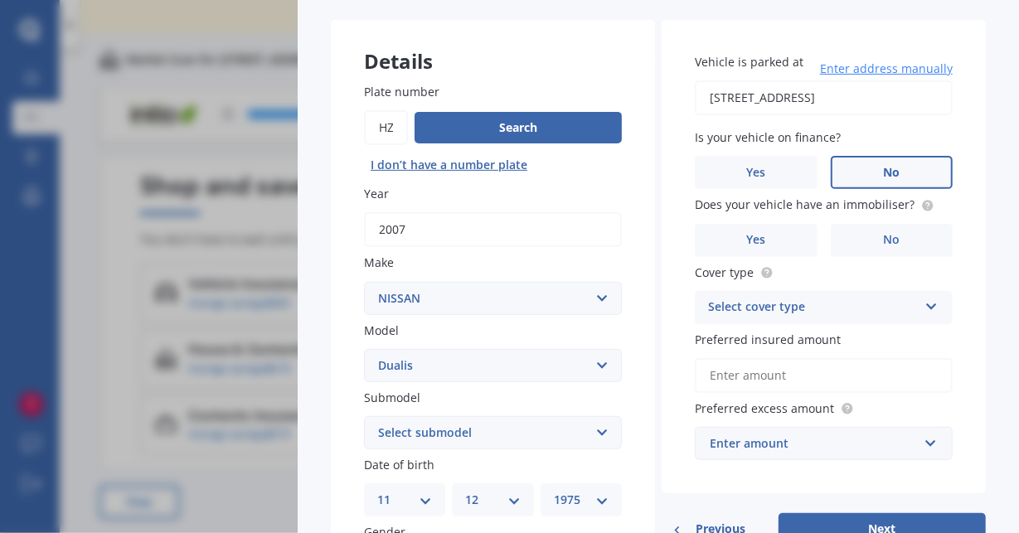
click at [887, 166] on span "No" at bounding box center [891, 173] width 17 height 14
click at [0, 0] on input "No" at bounding box center [0, 0] width 0 height 0
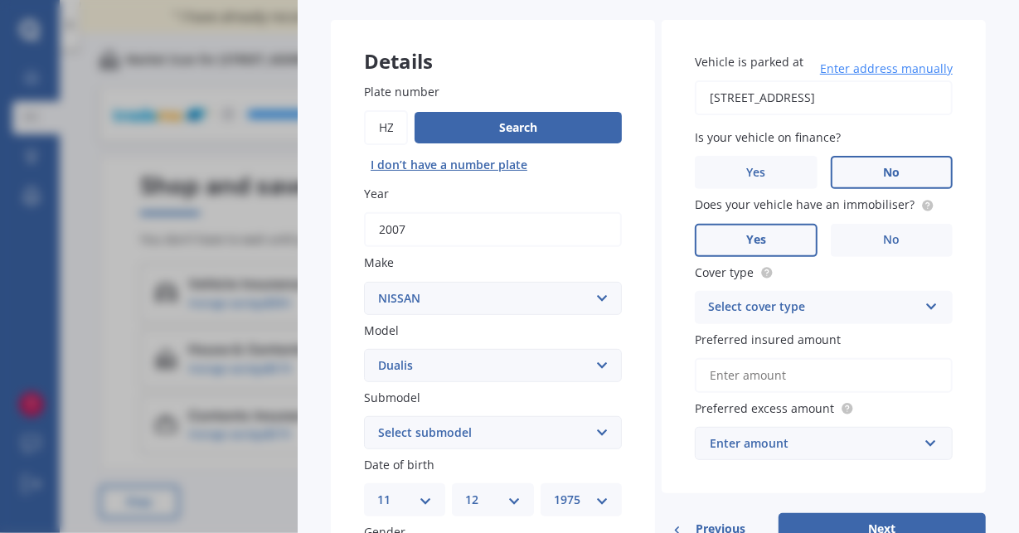
click at [784, 244] on label "Yes" at bounding box center [756, 240] width 123 height 33
click at [0, 0] on input "Yes" at bounding box center [0, 0] width 0 height 0
click at [784, 244] on label "Yes" at bounding box center [756, 240] width 123 height 33
click at [0, 0] on input "Yes" at bounding box center [0, 0] width 0 height 0
click at [851, 300] on div "Select cover type" at bounding box center [813, 308] width 210 height 20
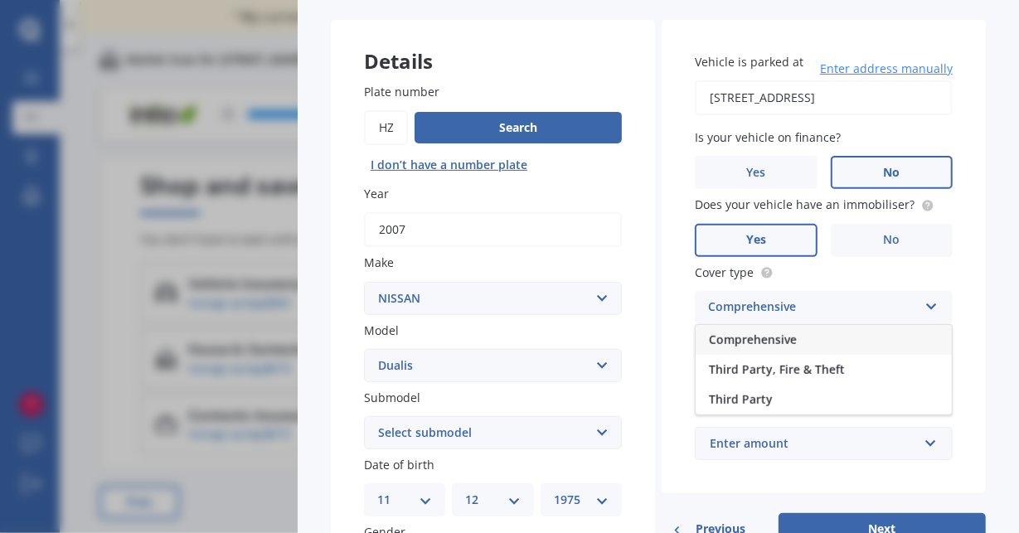
click at [837, 332] on div "Comprehensive" at bounding box center [824, 340] width 256 height 30
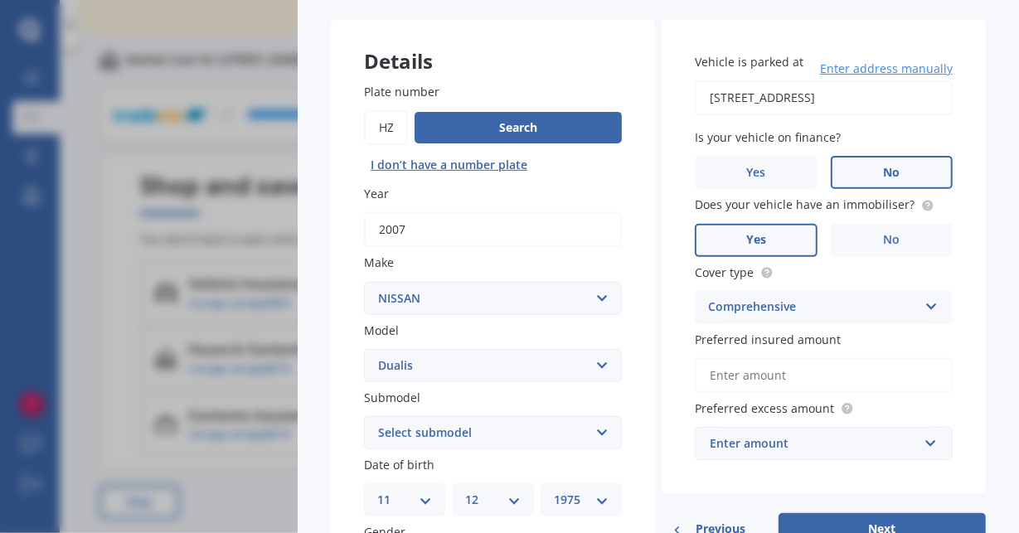
click at [826, 374] on input "Preferred insured amount" at bounding box center [824, 375] width 258 height 35
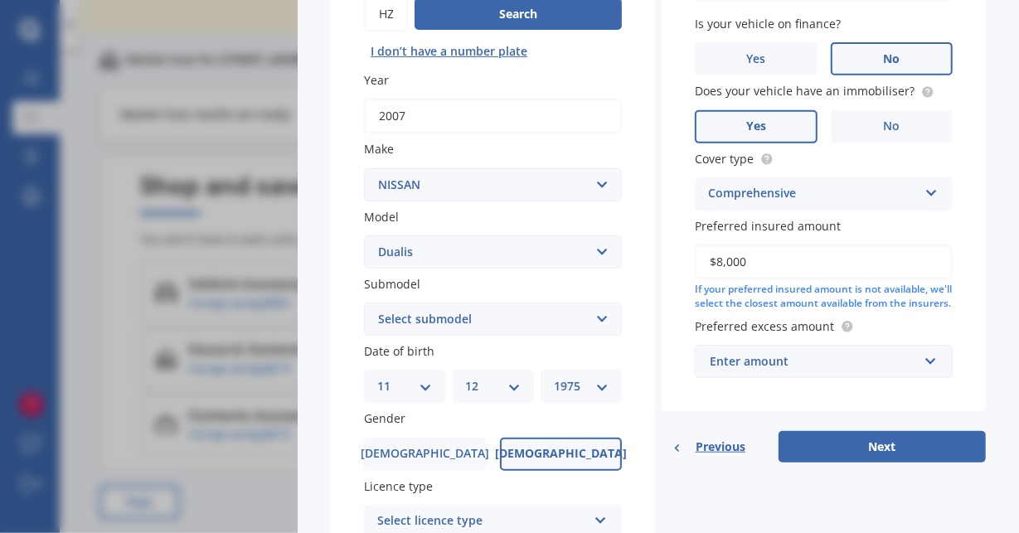
scroll to position [231, 0]
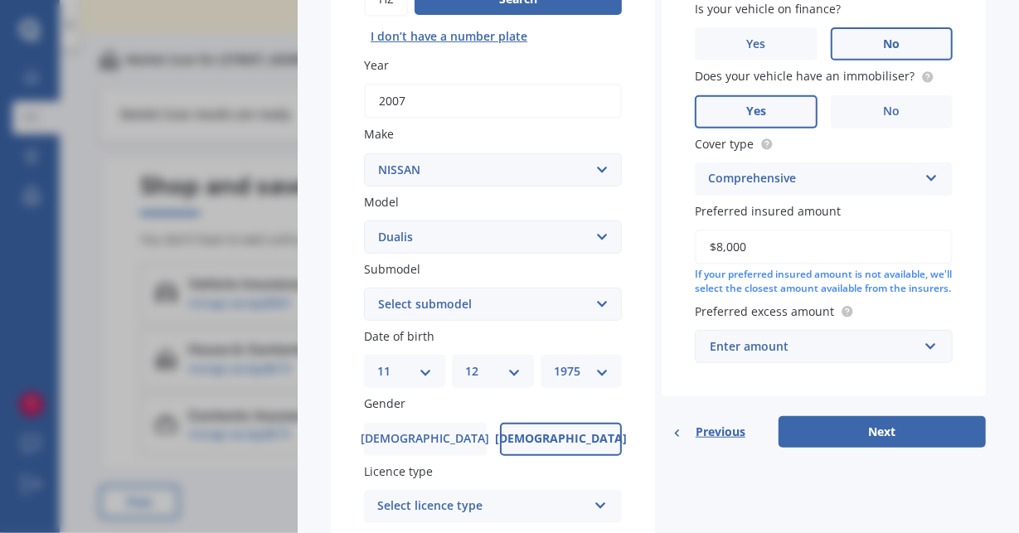
type input "$8,000"
click at [918, 362] on input "text" at bounding box center [818, 347] width 243 height 32
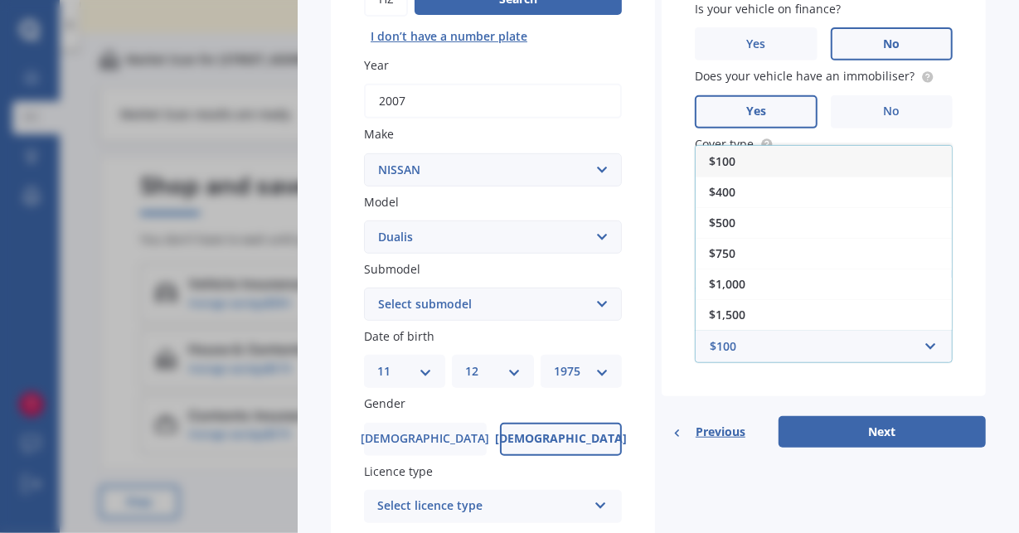
click at [803, 177] on div "$100" at bounding box center [824, 161] width 256 height 31
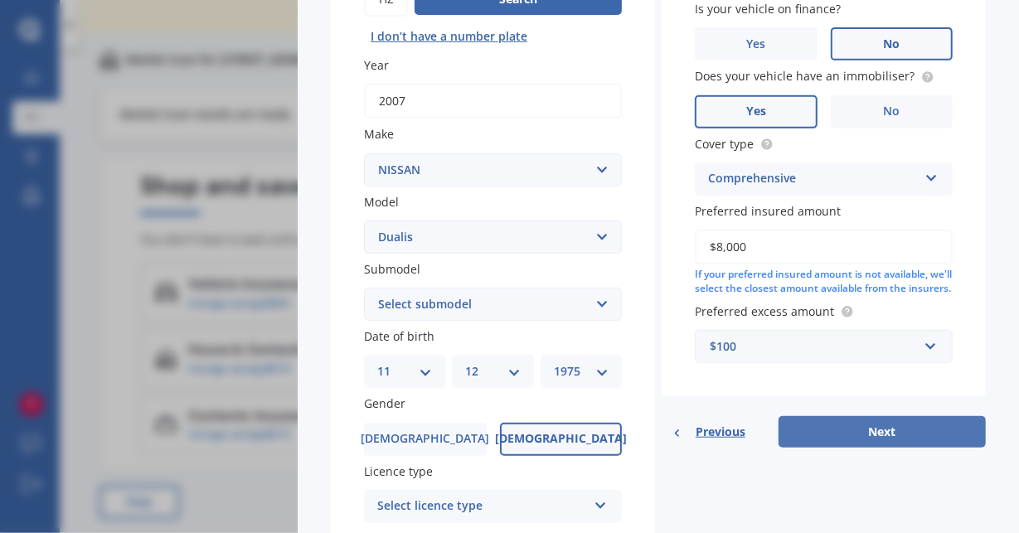
click at [837, 444] on button "Next" at bounding box center [882, 432] width 207 height 32
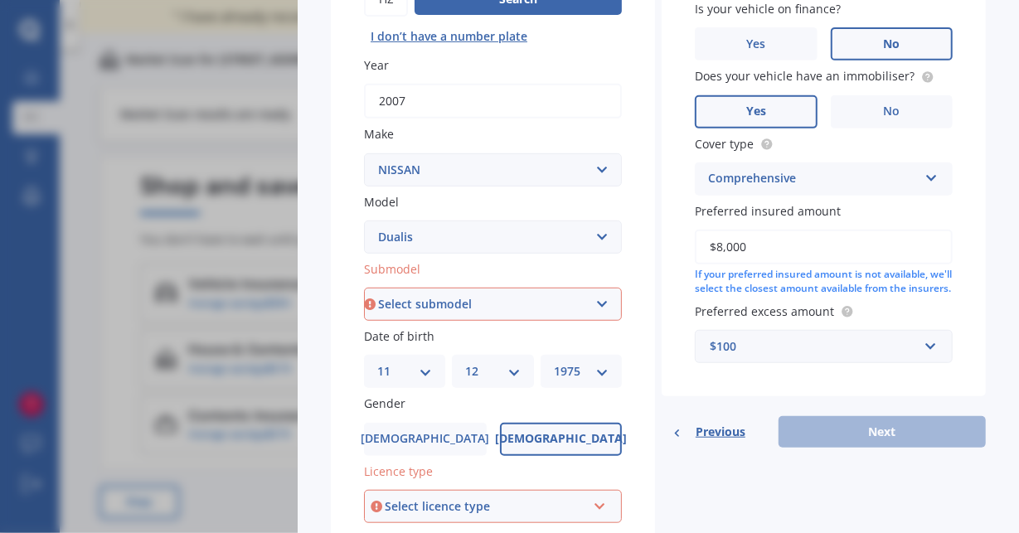
click at [478, 505] on div "Select licence type" at bounding box center [485, 507] width 201 height 18
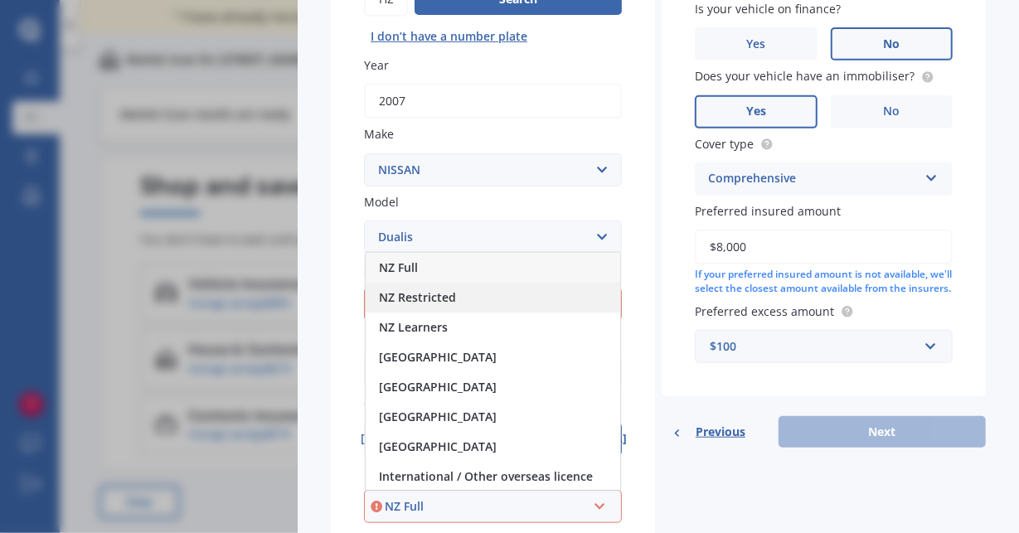
click at [434, 302] on span "NZ Restricted" at bounding box center [417, 297] width 77 height 16
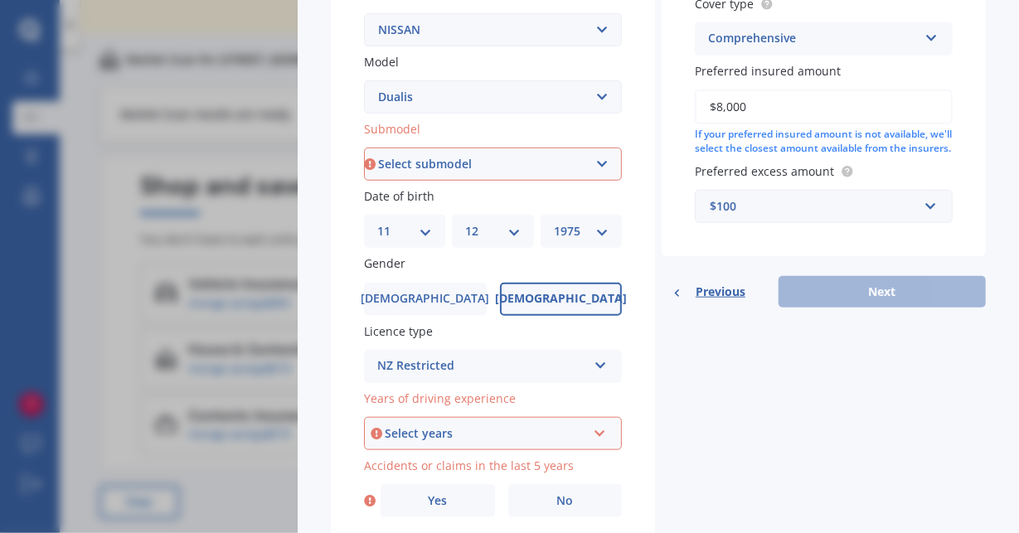
scroll to position [438, 0]
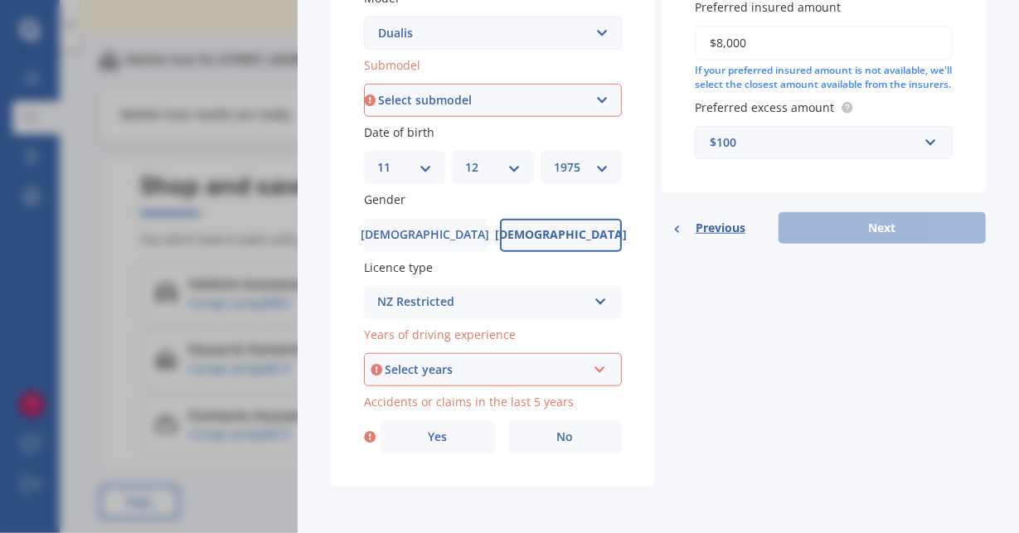
click at [595, 371] on icon at bounding box center [600, 367] width 14 height 12
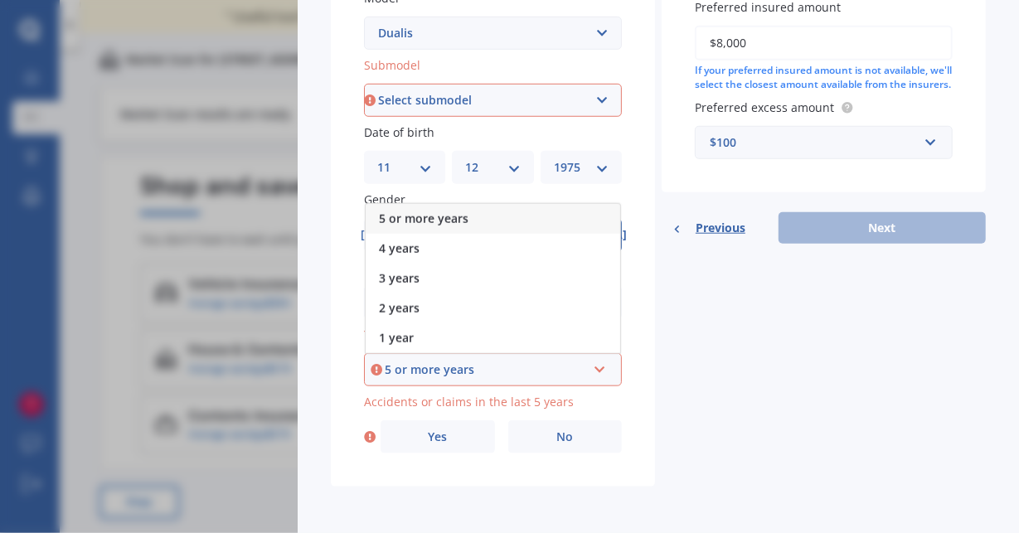
click at [540, 213] on div "5 or more years" at bounding box center [493, 219] width 255 height 30
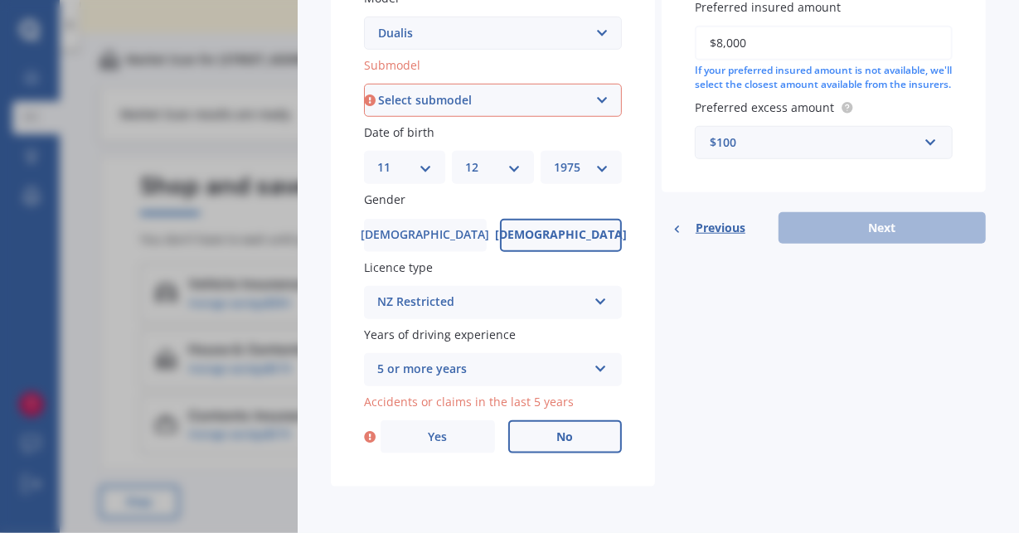
click at [590, 442] on label "No" at bounding box center [565, 436] width 114 height 33
click at [0, 0] on input "No" at bounding box center [0, 0] width 0 height 0
click at [591, 101] on select "Select submodel (All) Petrol 2WD" at bounding box center [493, 100] width 258 height 33
select select "(ALL)"
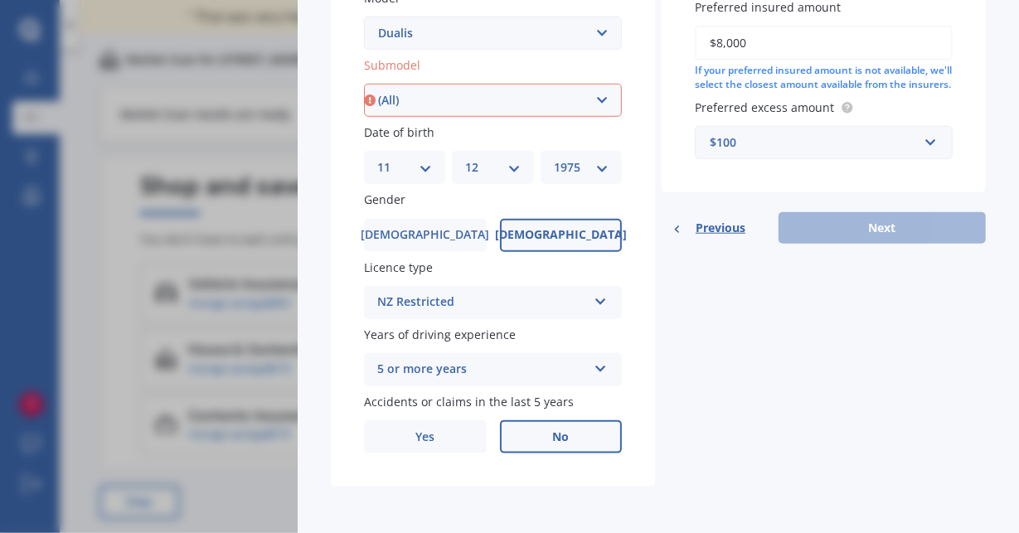
click at [364, 84] on select "Select submodel (All) Petrol 2WD" at bounding box center [493, 100] width 258 height 33
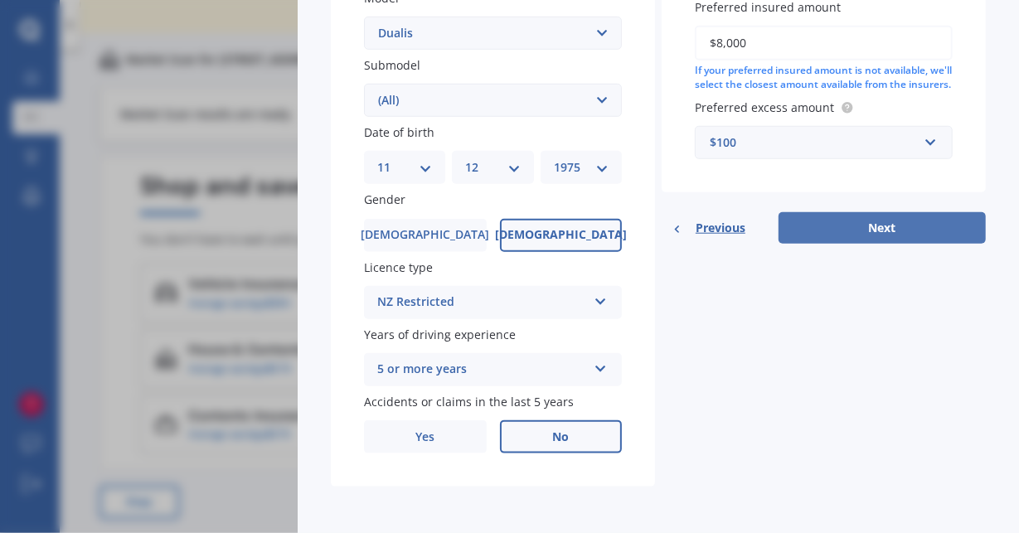
click at [895, 242] on button "Next" at bounding box center [882, 228] width 207 height 32
select select "11"
select select "12"
select select "1975"
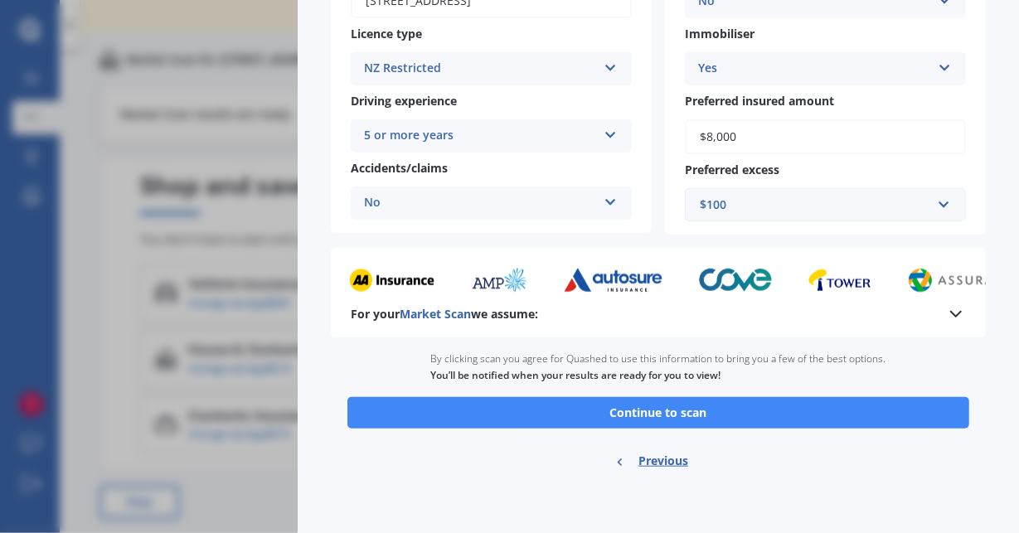
scroll to position [316, 0]
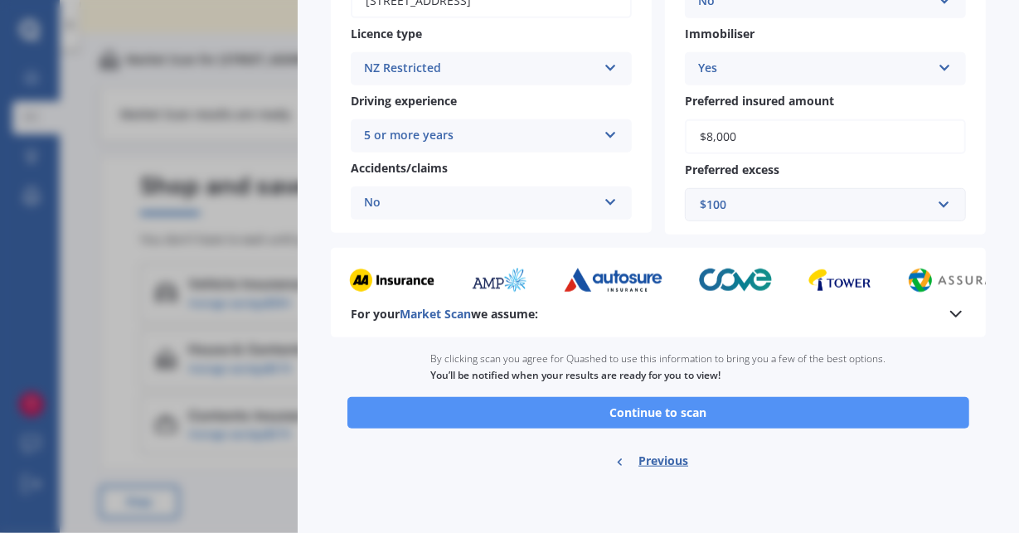
click at [820, 410] on button "Continue to scan" at bounding box center [658, 413] width 622 height 32
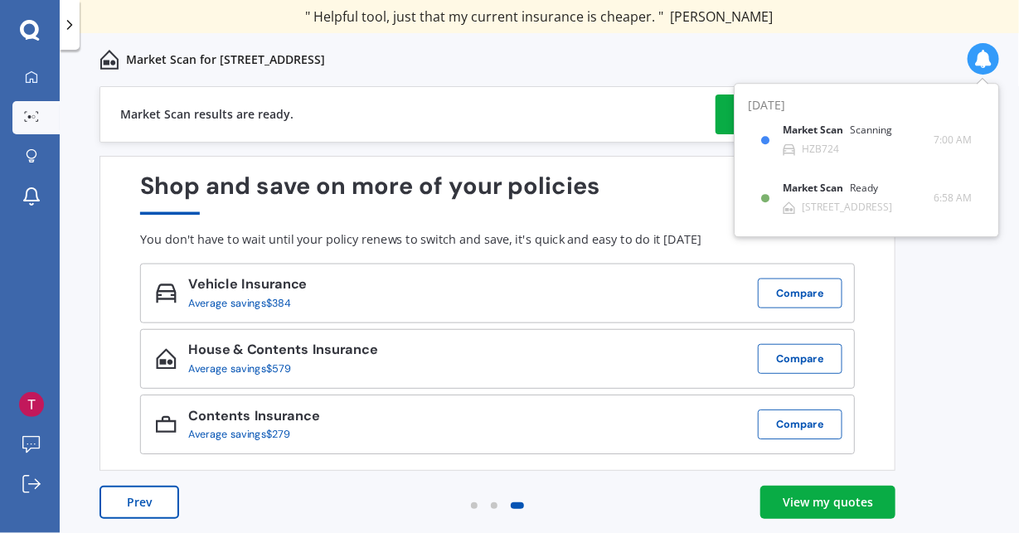
click at [722, 120] on link "View my quotes" at bounding box center [799, 115] width 166 height 40
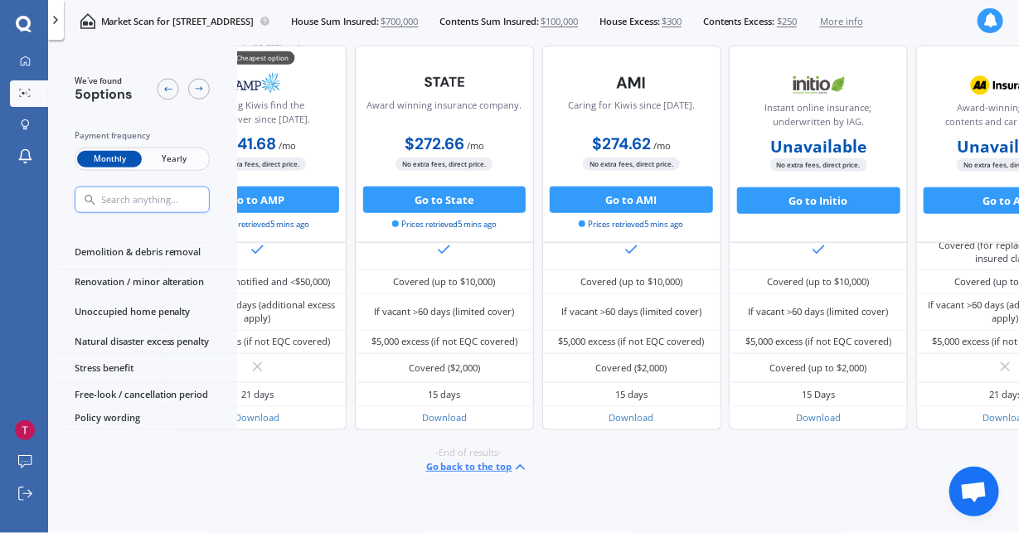
scroll to position [711, 0]
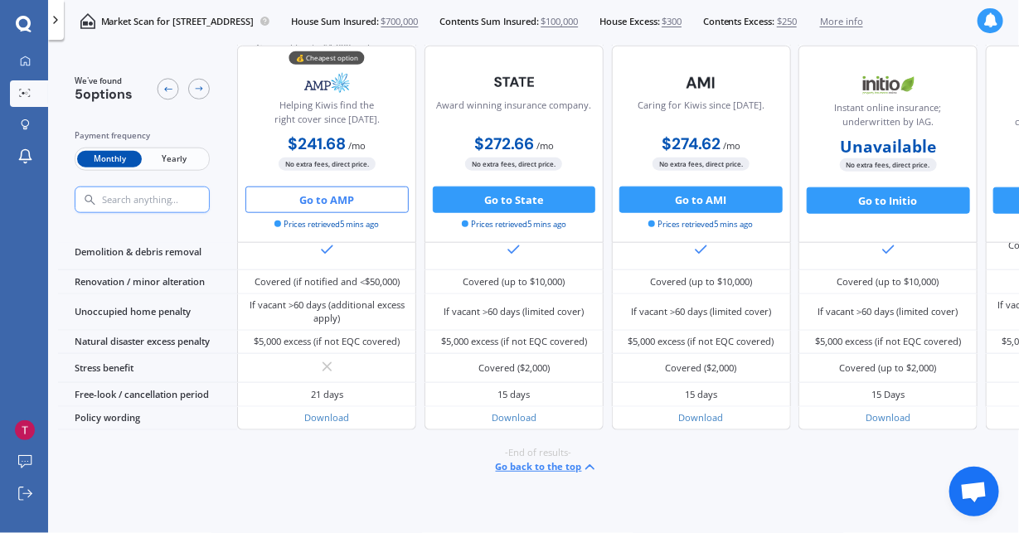
click at [351, 202] on button "Go to AMP" at bounding box center [326, 200] width 163 height 27
